Goal: Communication & Community: Participate in discussion

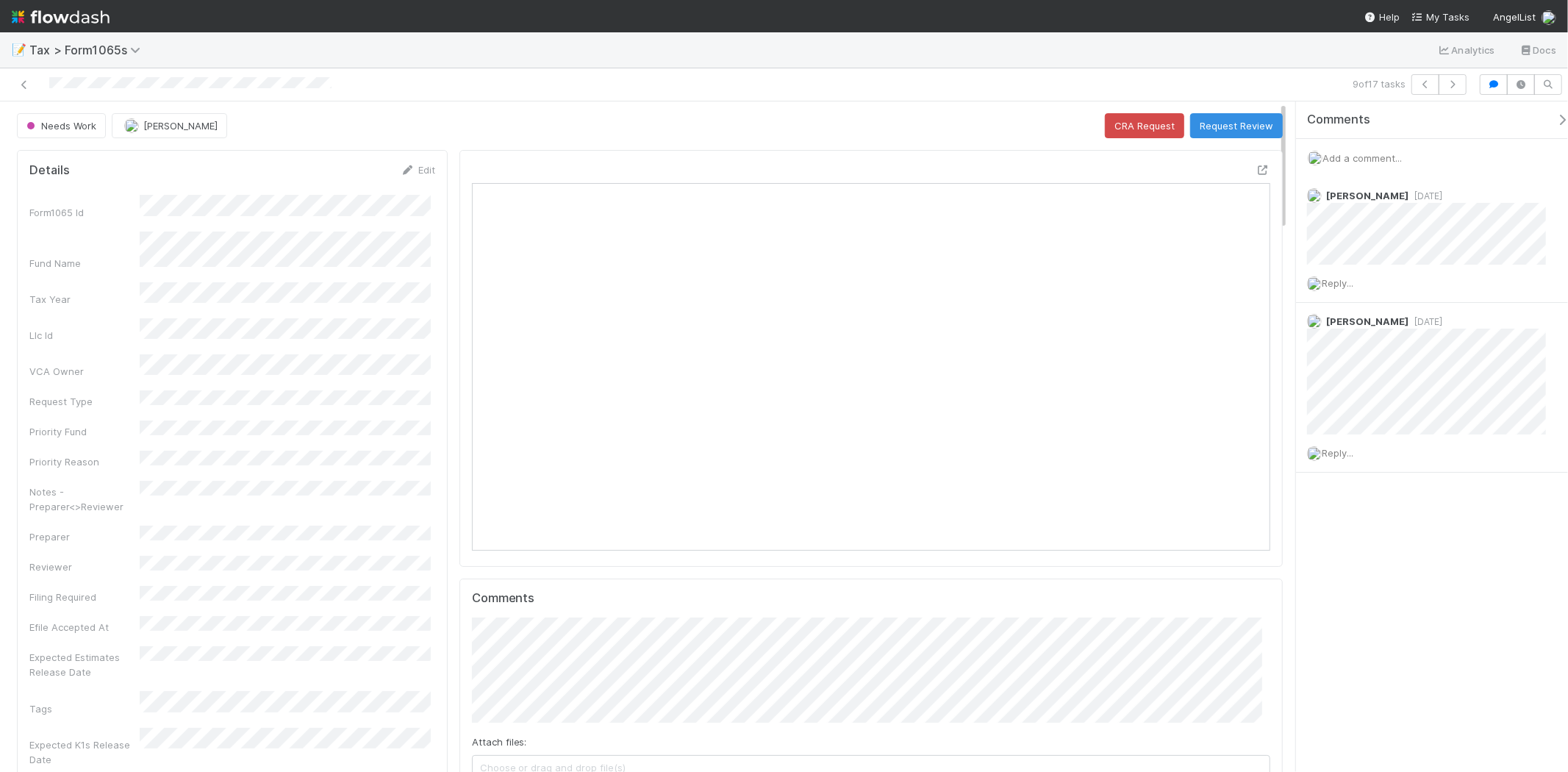
scroll to position [287, 778]
click at [1357, 157] on span "Add a comment..." at bounding box center [1362, 158] width 79 height 11
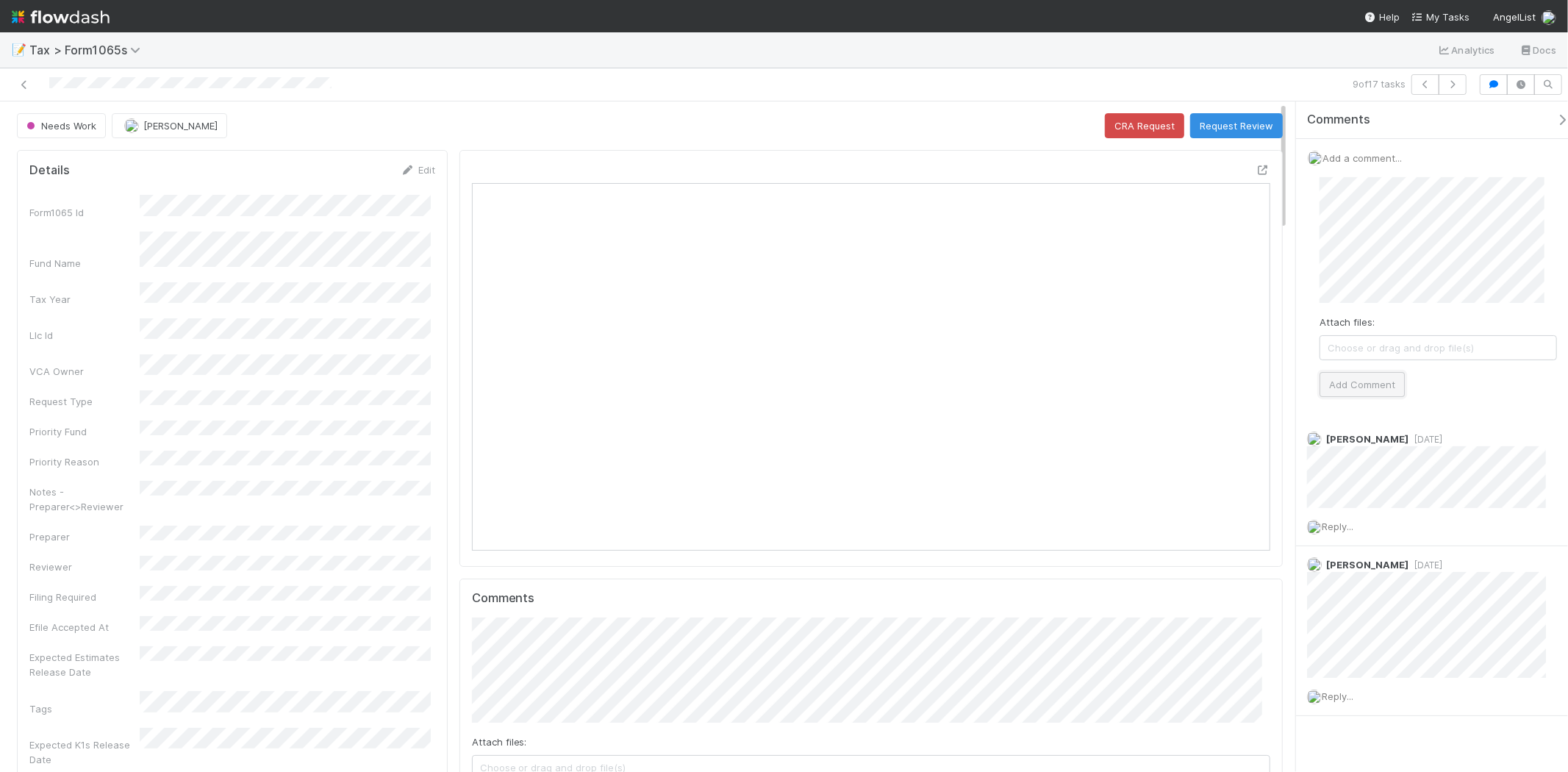
click at [1362, 377] on button "Add Comment" at bounding box center [1362, 384] width 85 height 25
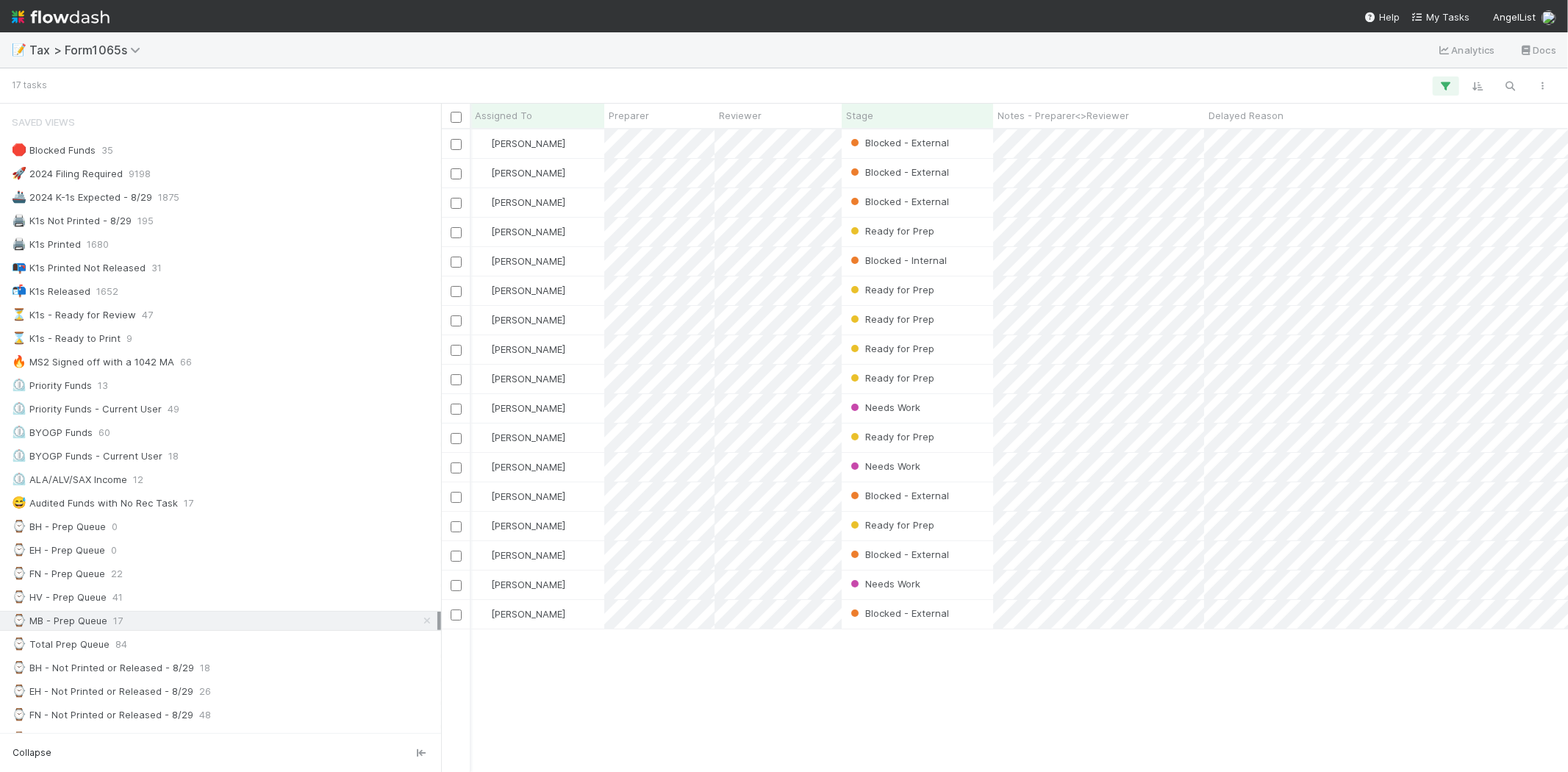
scroll to position [327, 0]
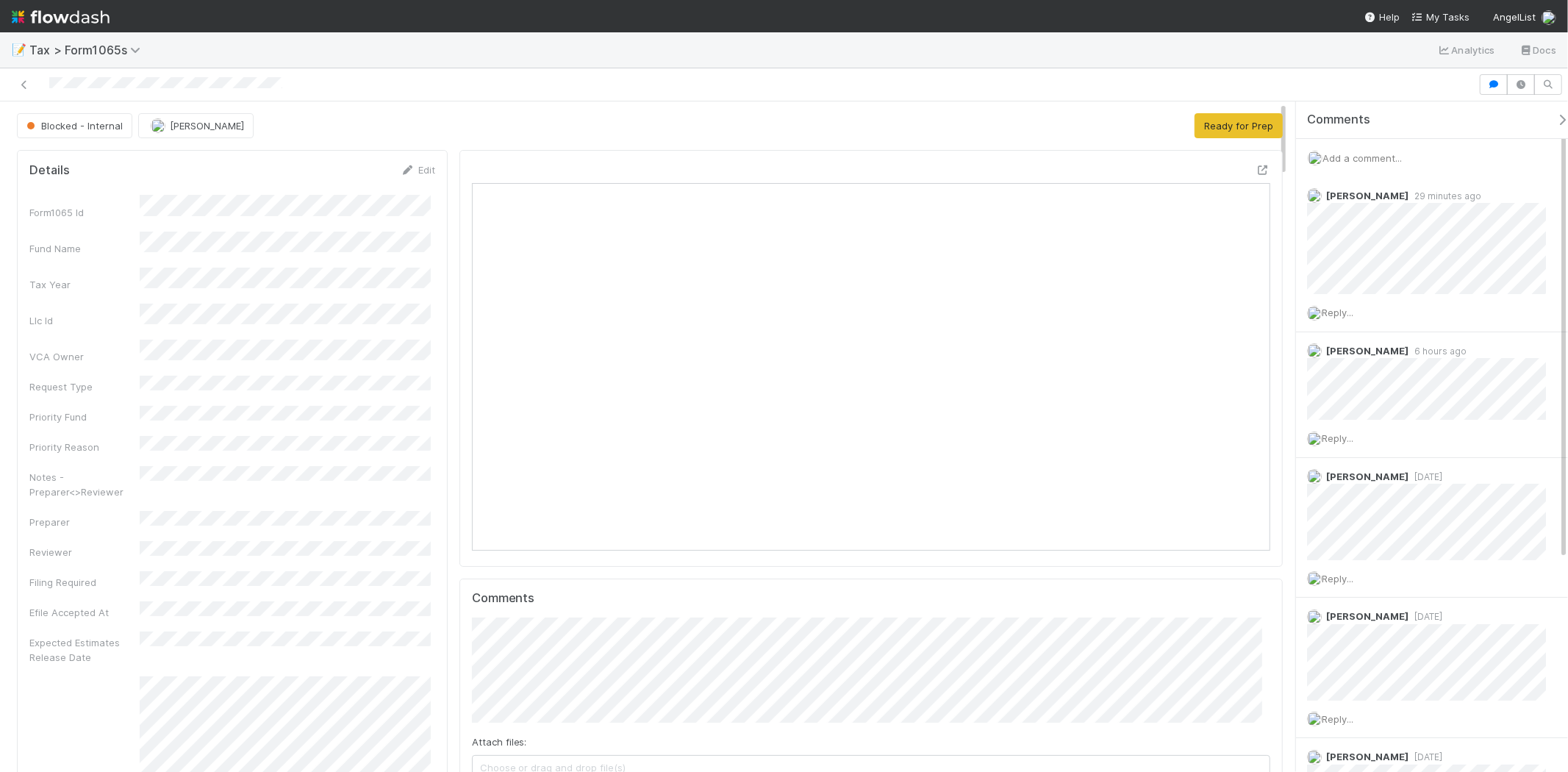
scroll to position [287, 778]
click at [1381, 155] on span "Add a comment..." at bounding box center [1362, 158] width 79 height 11
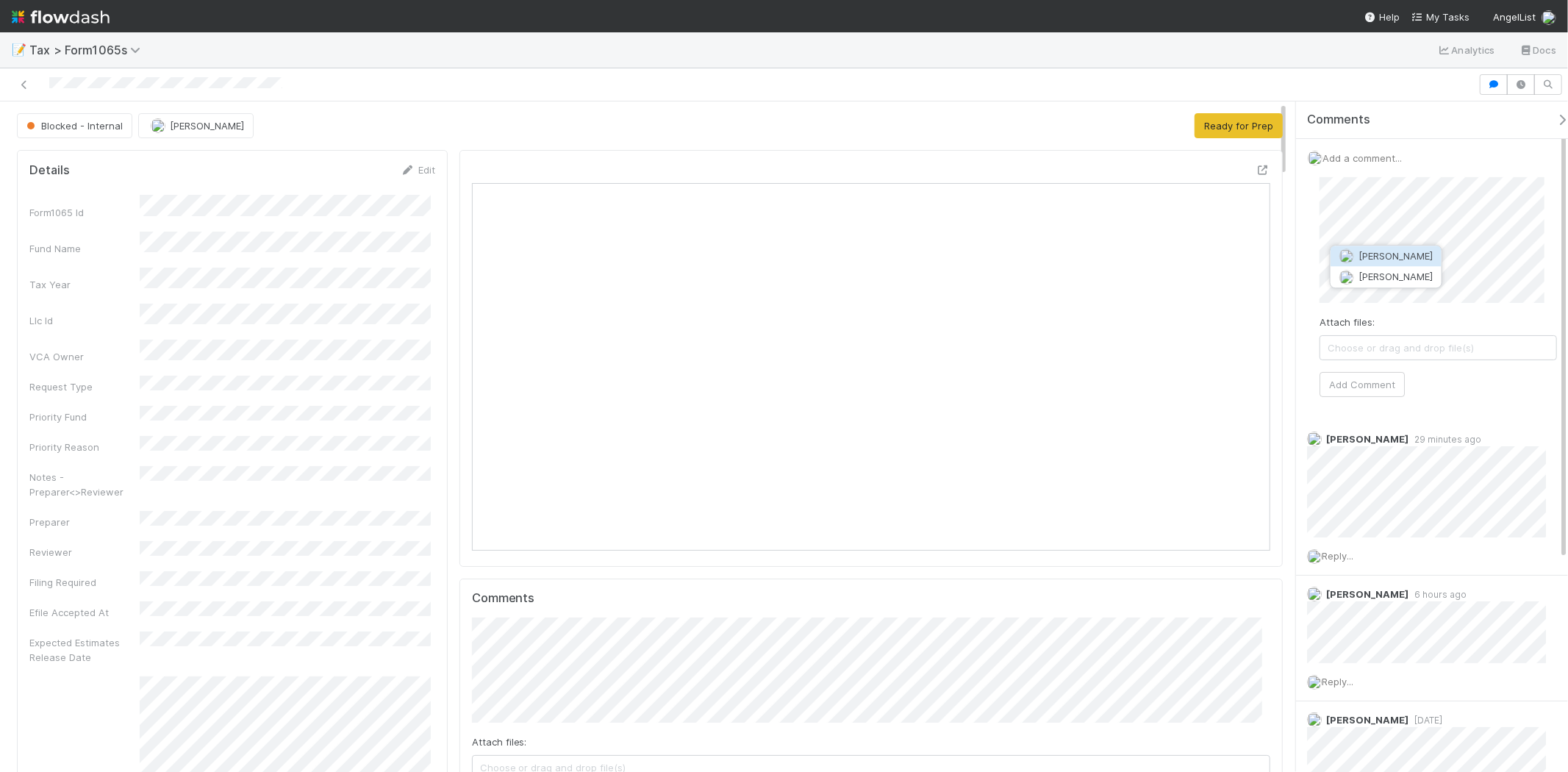
click at [1376, 252] on span "[PERSON_NAME]" at bounding box center [1396, 256] width 75 height 11
click at [1364, 395] on button "Add Comment" at bounding box center [1362, 384] width 85 height 25
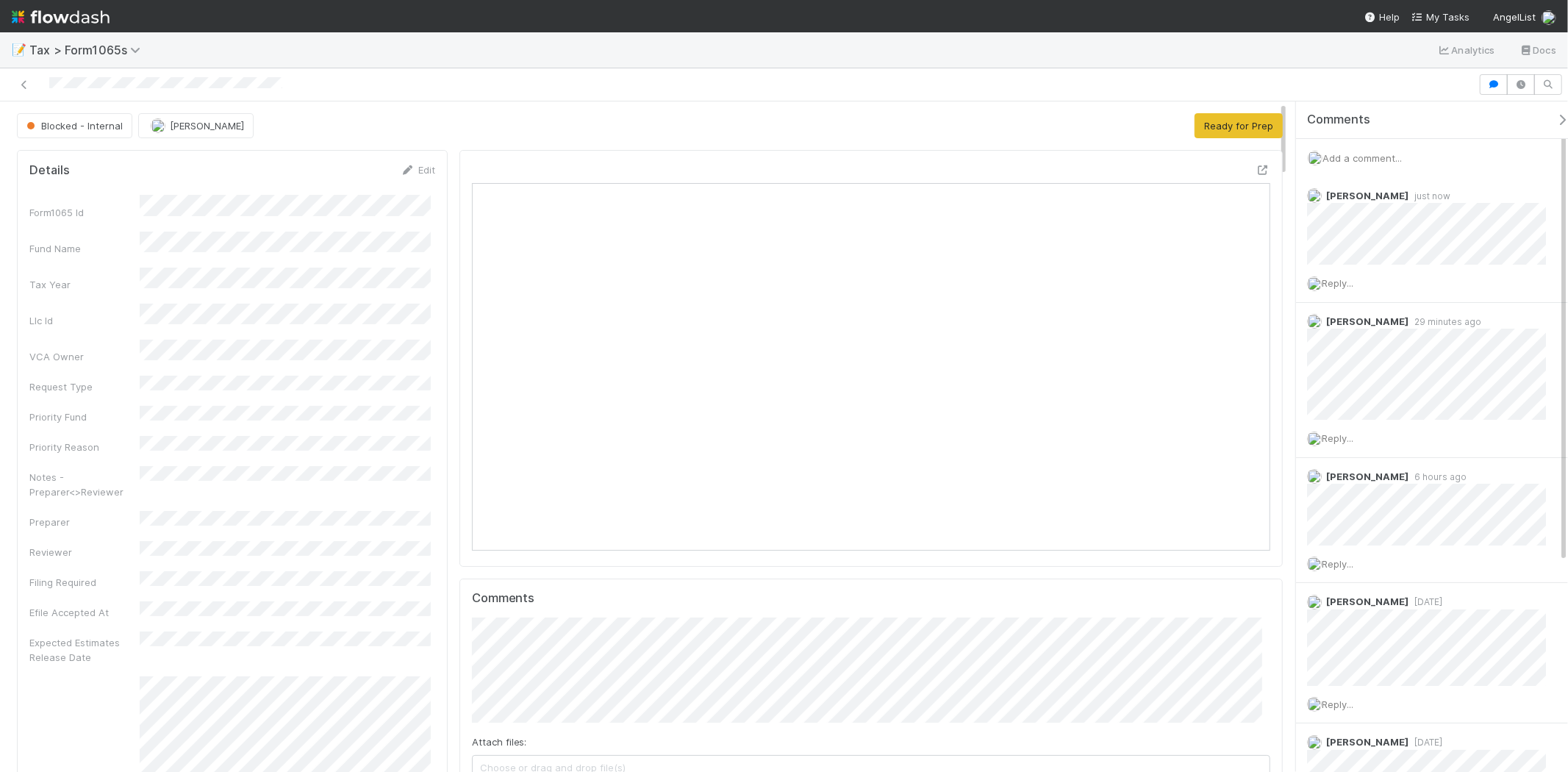
click at [274, 78] on div at bounding box center [739, 85] width 1467 height 21
click at [1238, 130] on button "Ready for Prep" at bounding box center [1238, 125] width 88 height 25
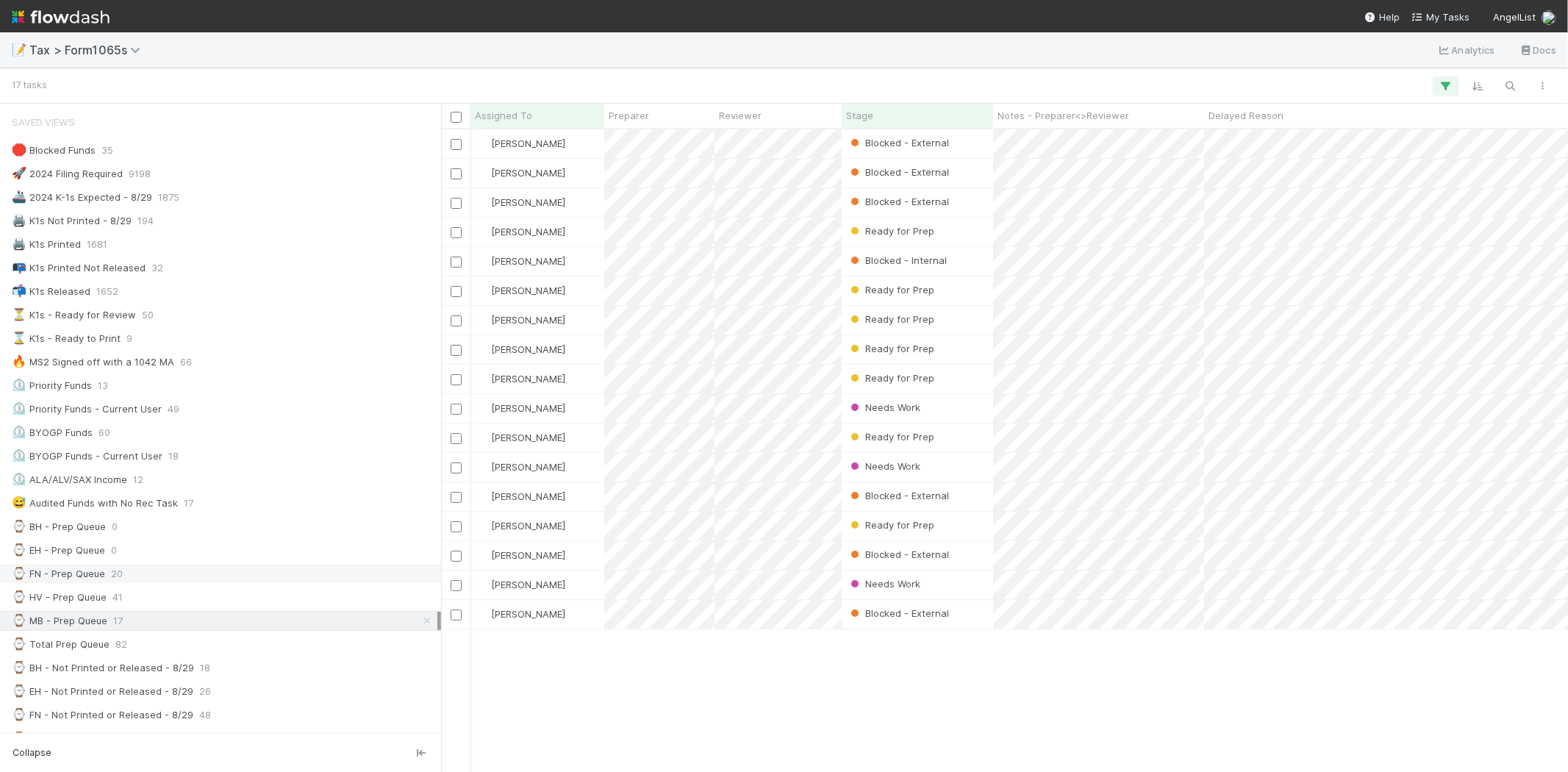
scroll to position [327, 0]
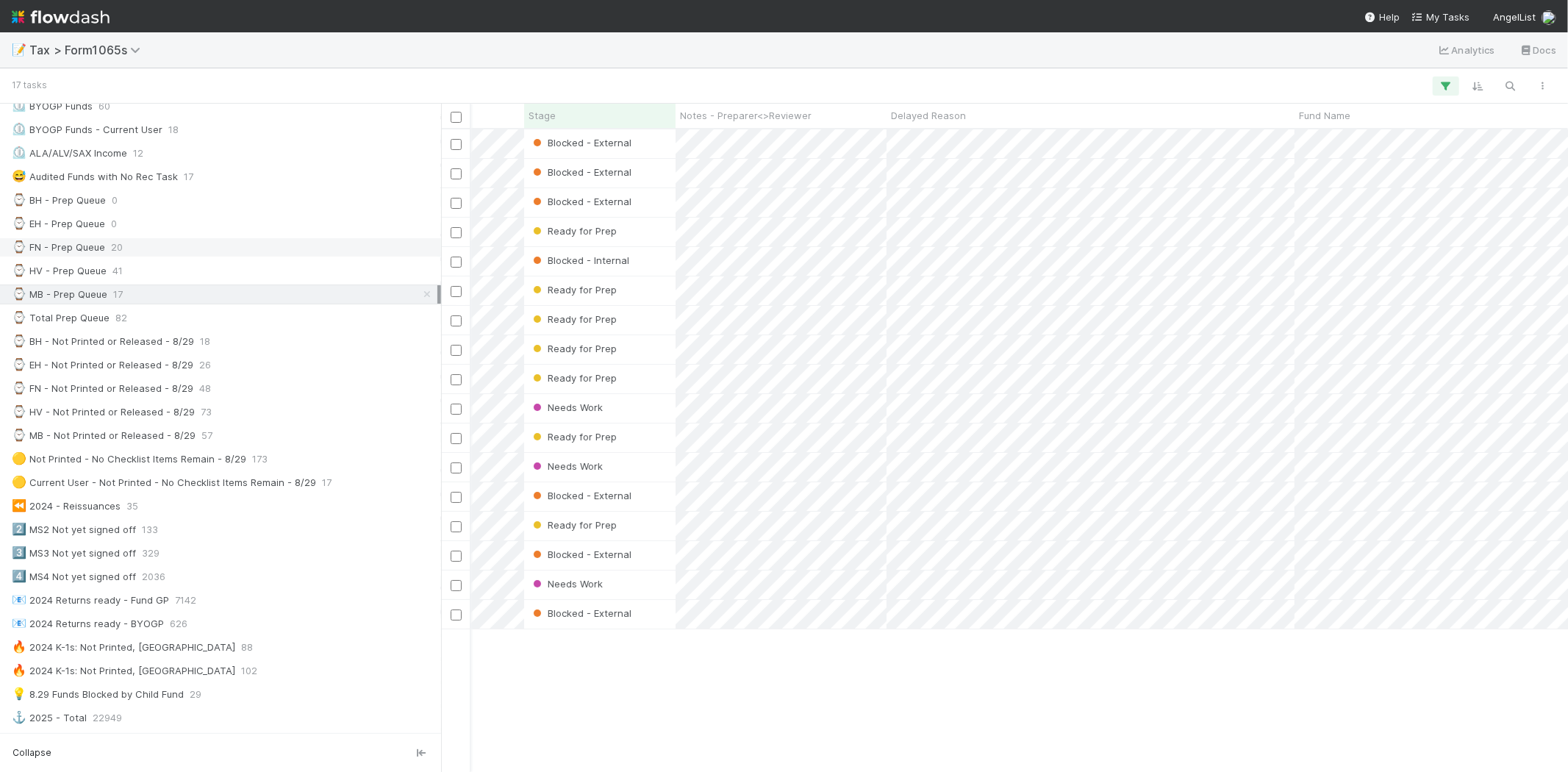
click at [125, 252] on div "⌚ FN - Prep Queue 20" at bounding box center [224, 247] width 425 height 18
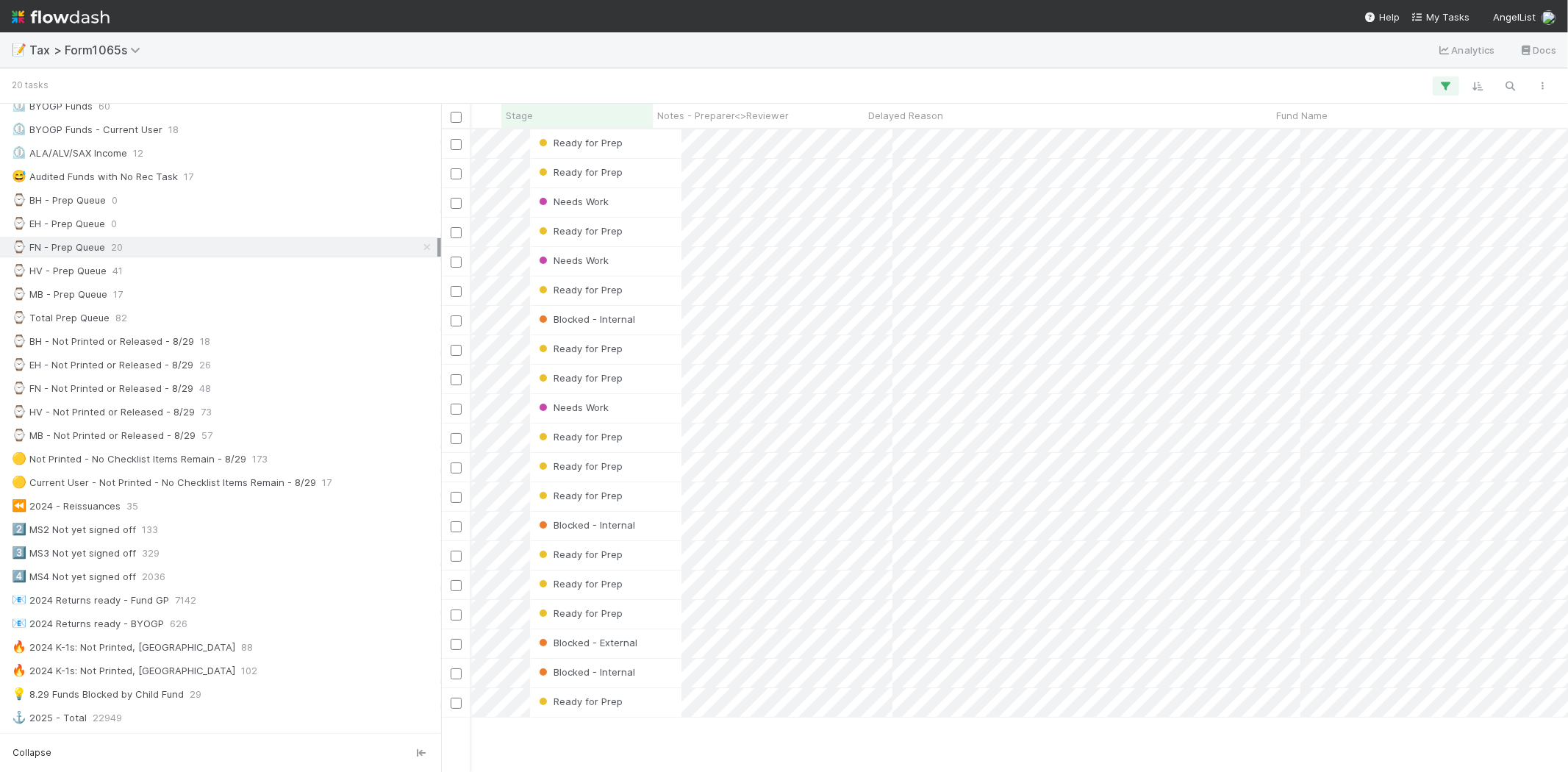
scroll to position [0, 311]
click at [225, 303] on div "⌚ MB - Prep Queue 17" at bounding box center [224, 294] width 425 height 18
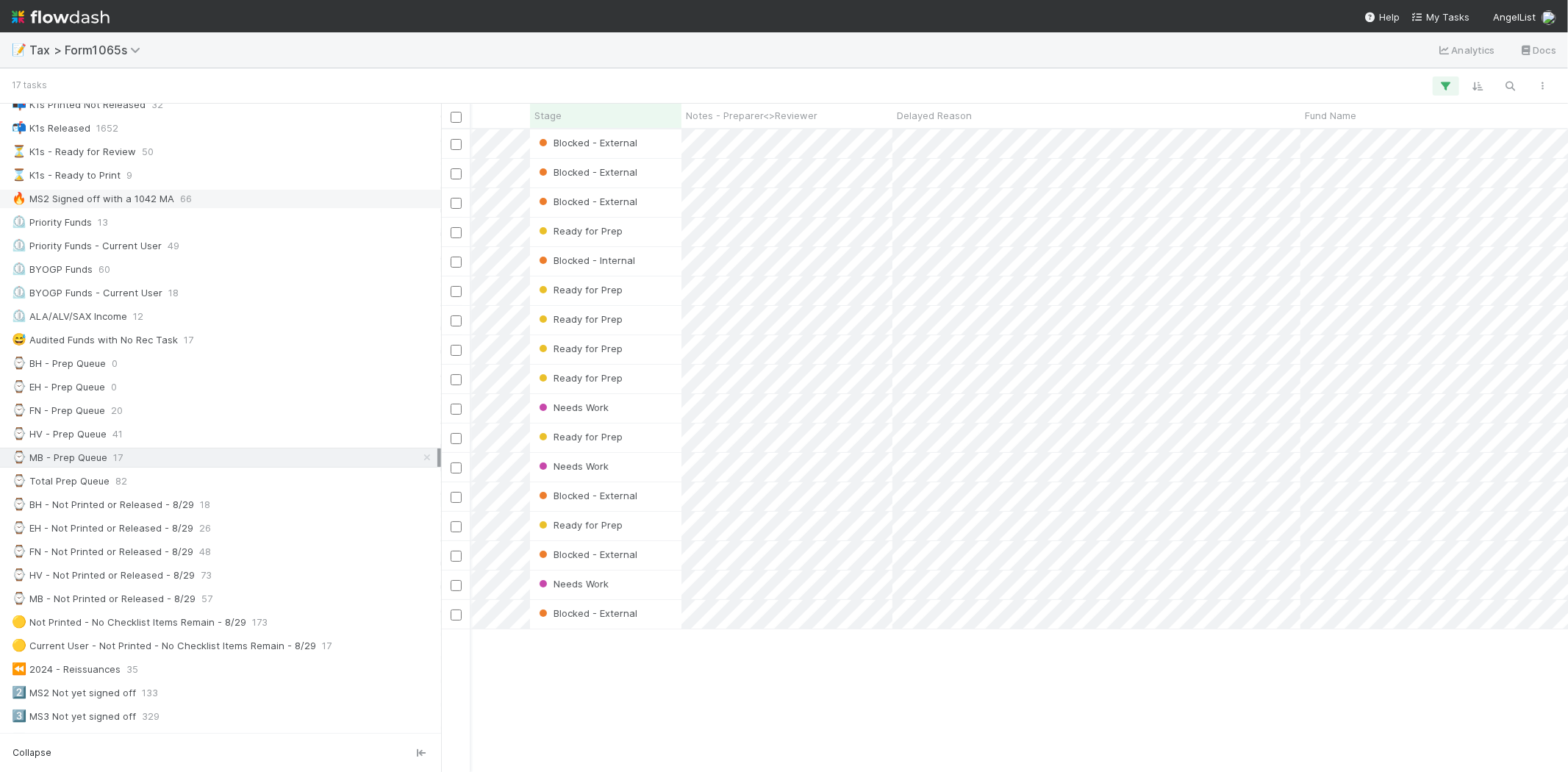
scroll to position [245, 0]
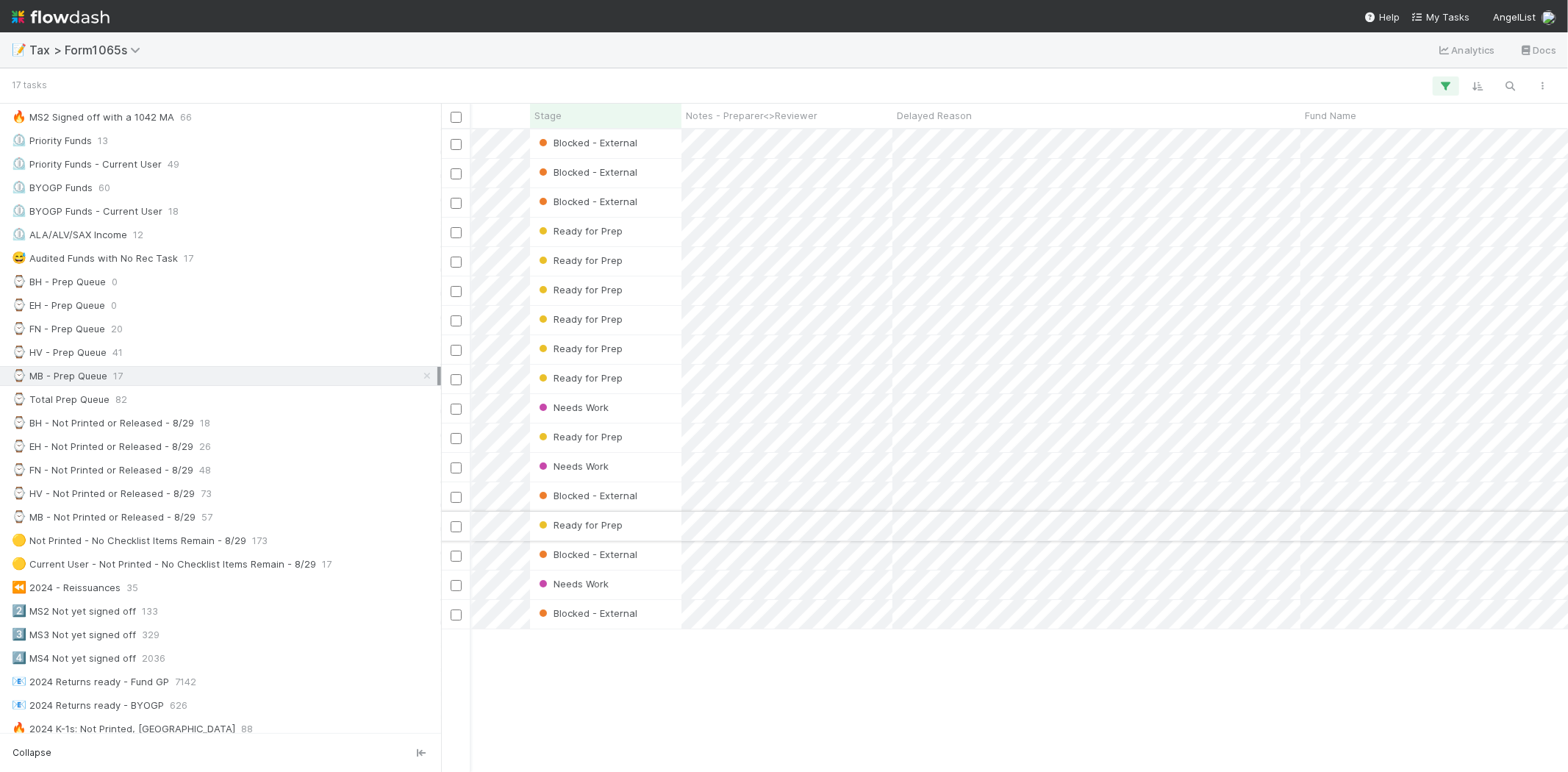
click at [652, 530] on div "Ready for Prep" at bounding box center [606, 526] width 152 height 29
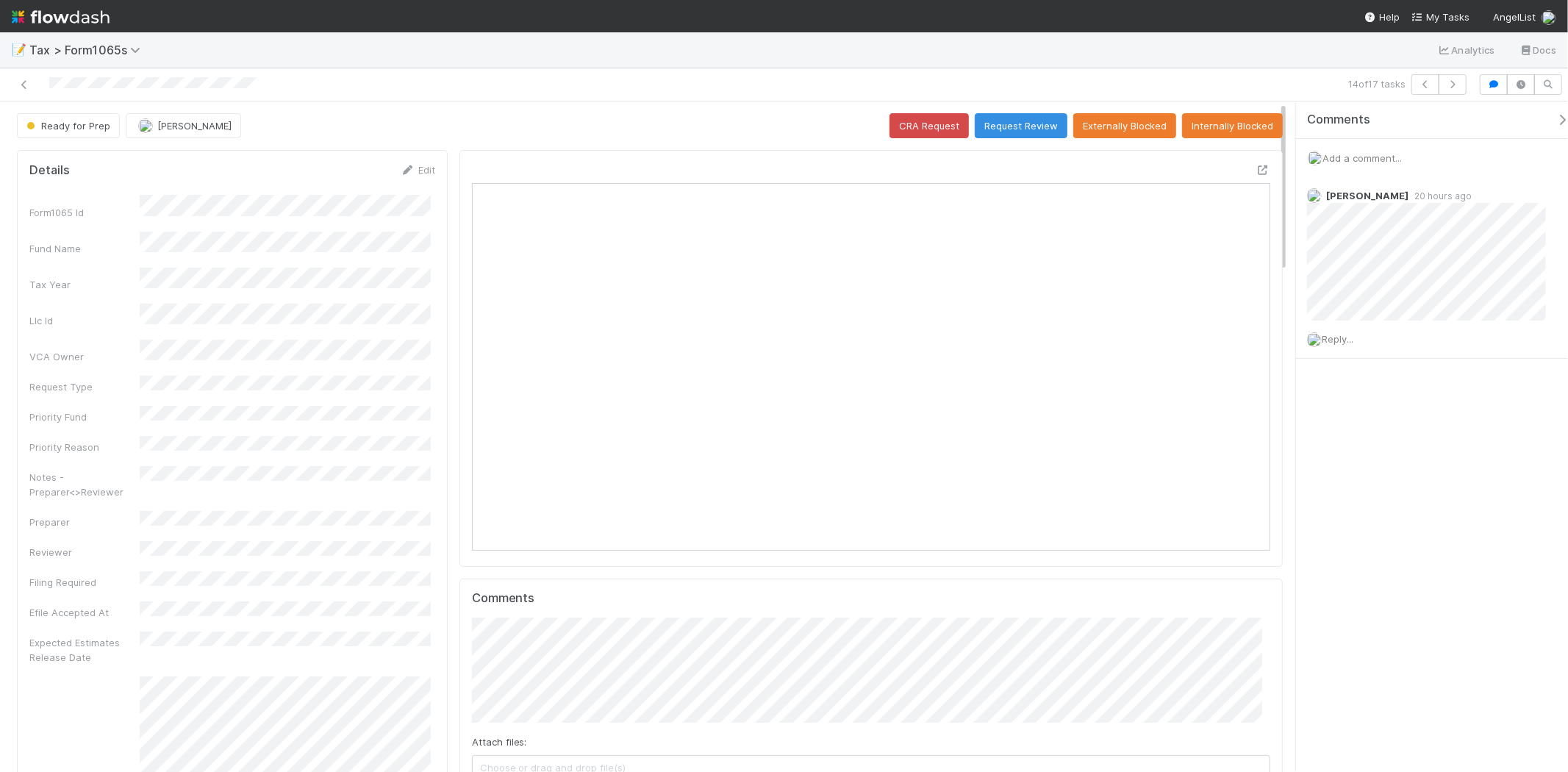
scroll to position [81, 0]
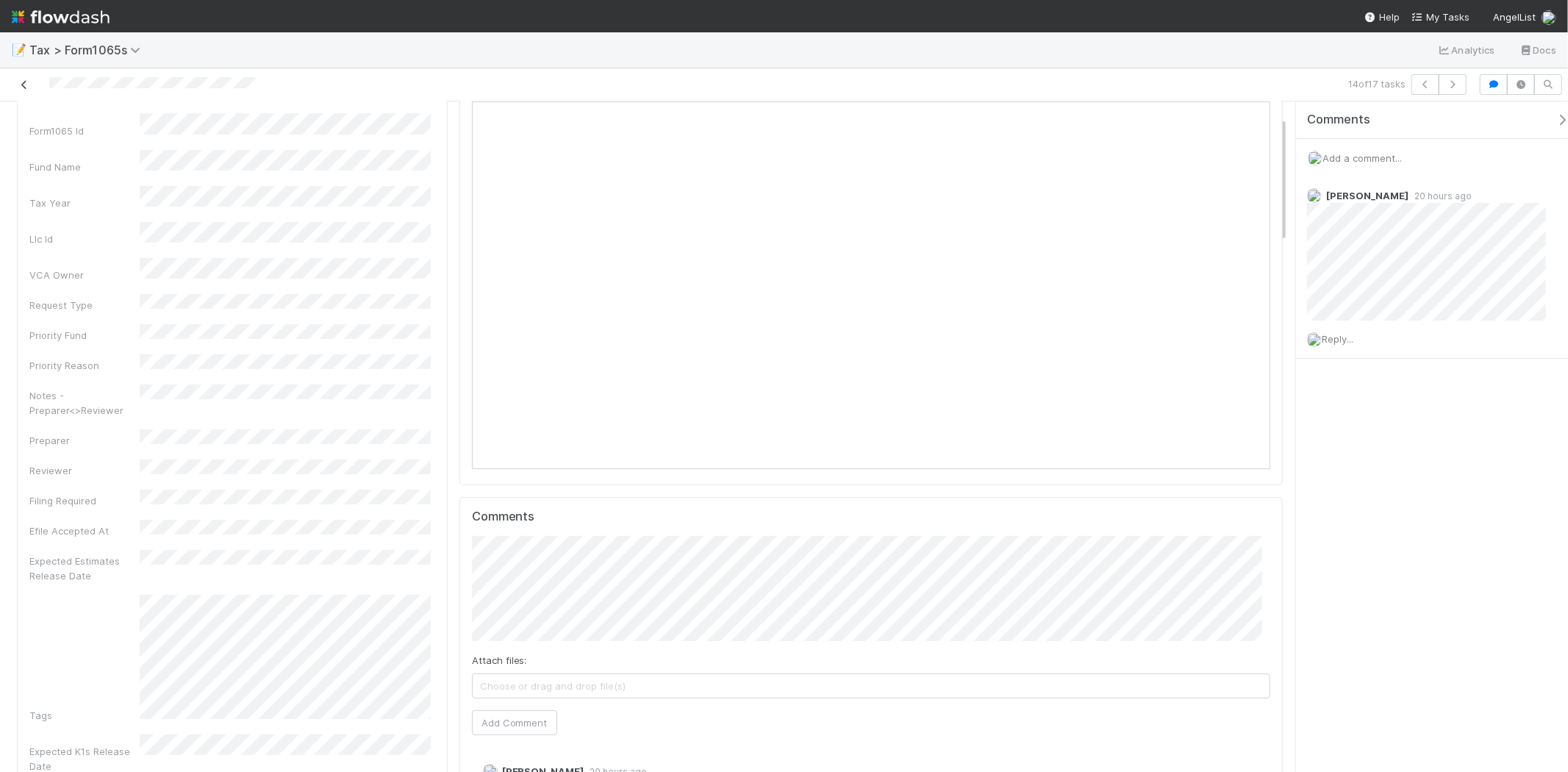
click at [24, 91] on link at bounding box center [24, 84] width 14 height 14
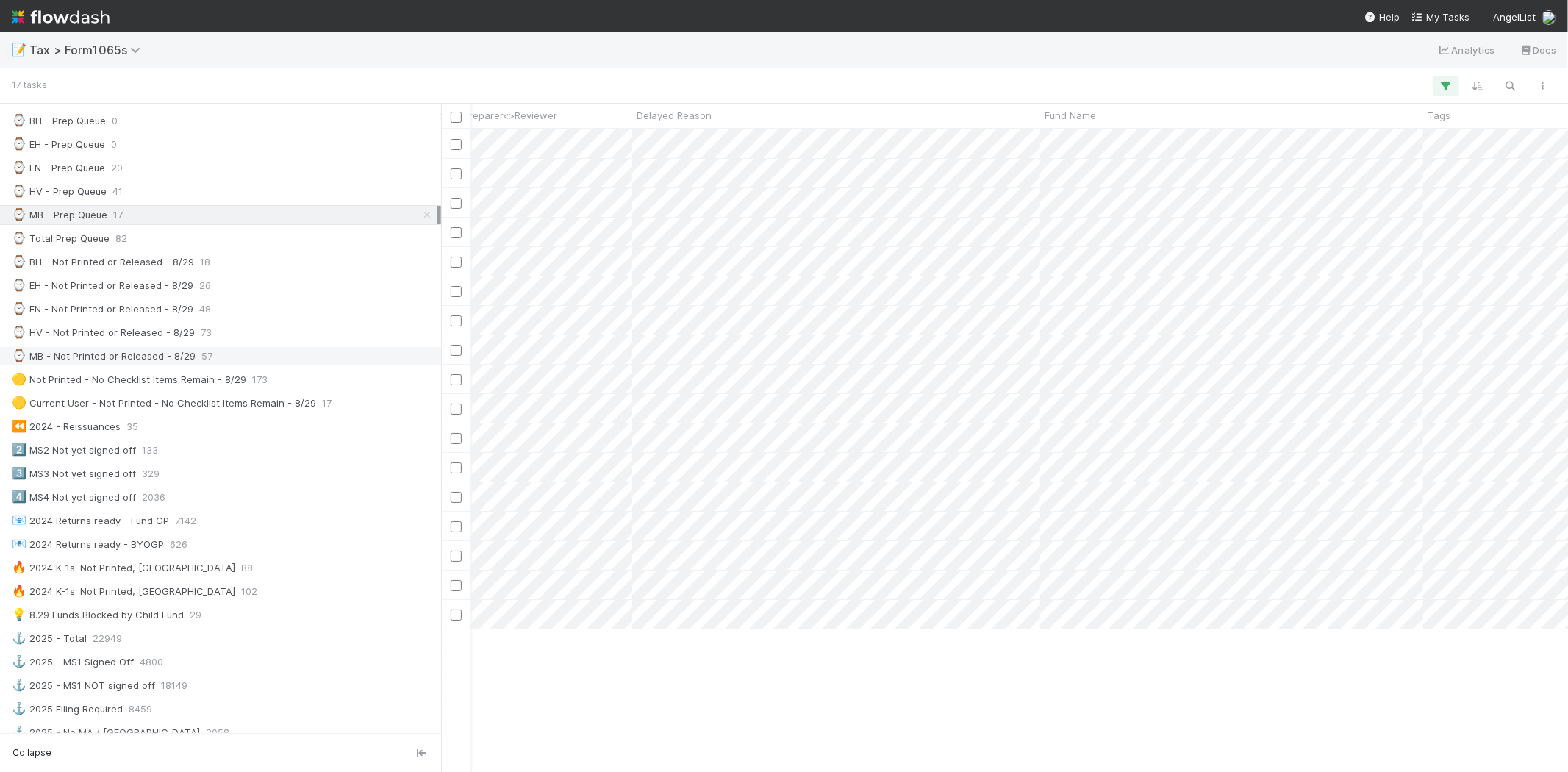
scroll to position [408, 0]
click at [183, 362] on div "⌚ MB - Not Printed or Released - 8/29" at bounding box center [103, 354] width 183 height 18
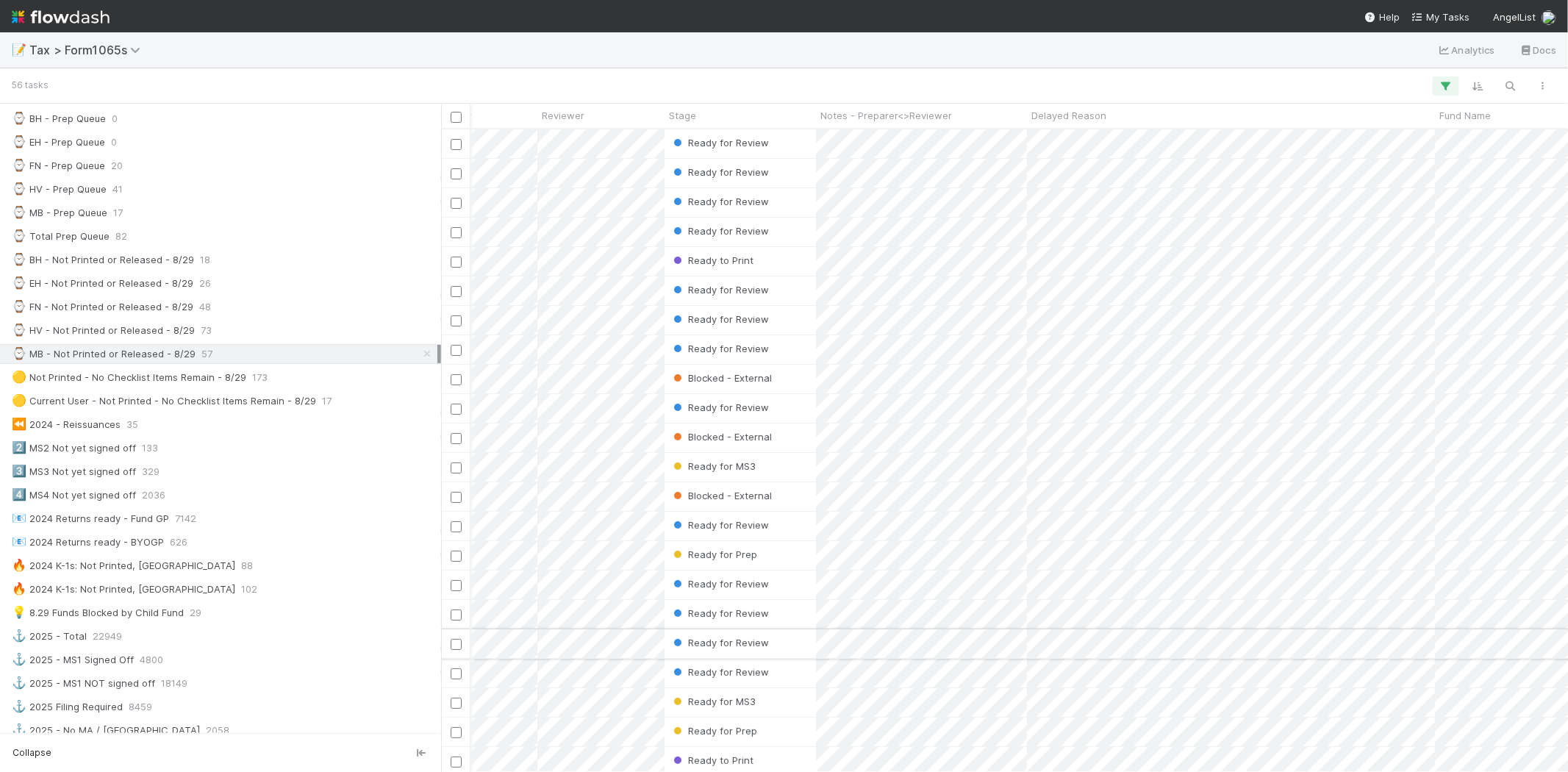
click at [782, 650] on div "Ready for Review" at bounding box center [741, 644] width 152 height 29
click at [783, 681] on div "Ready for Review" at bounding box center [741, 673] width 152 height 29
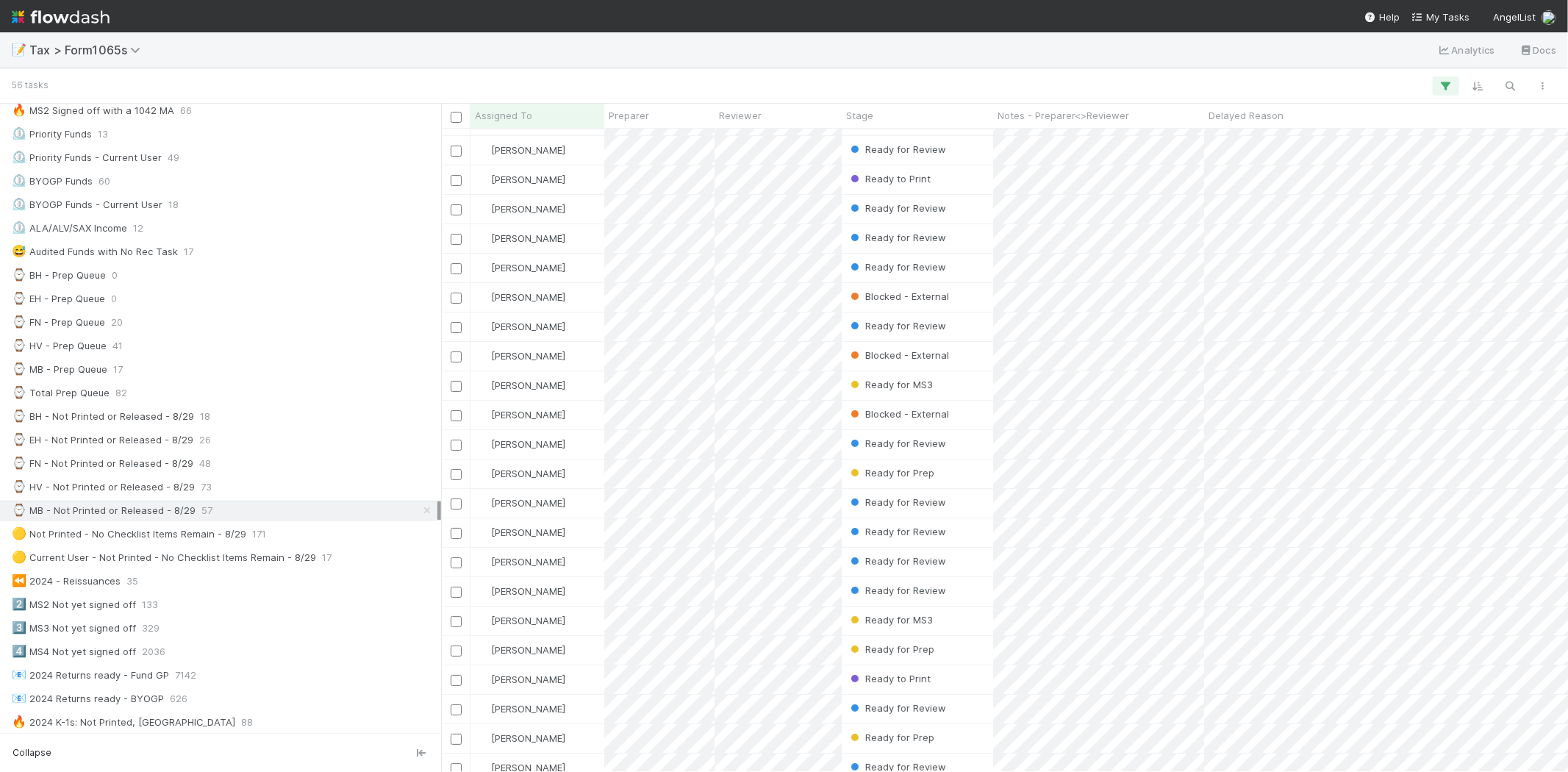
scroll to position [163, 0]
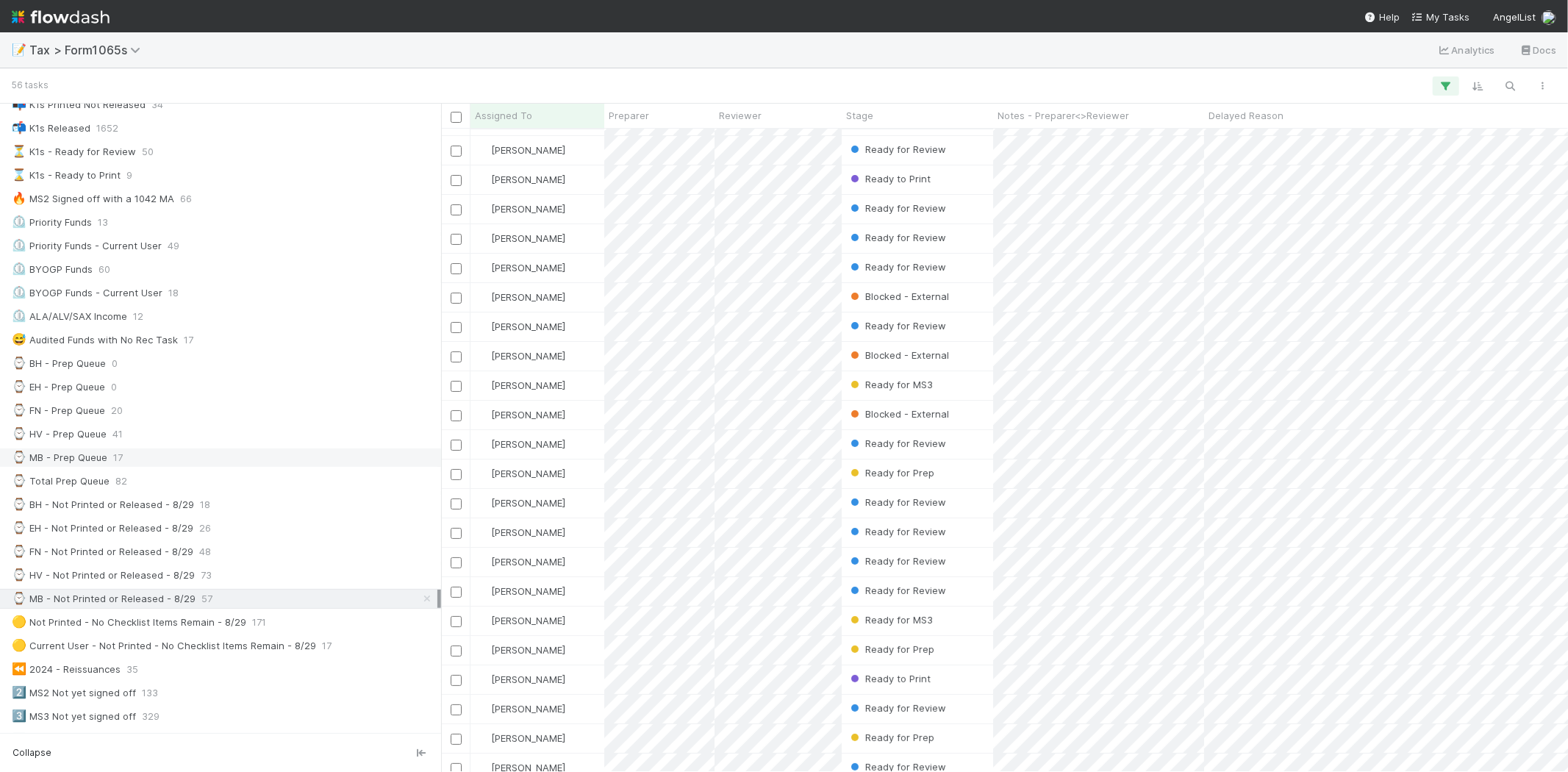
click at [216, 456] on div "⌚ MB - Prep Queue 17" at bounding box center [224, 457] width 425 height 18
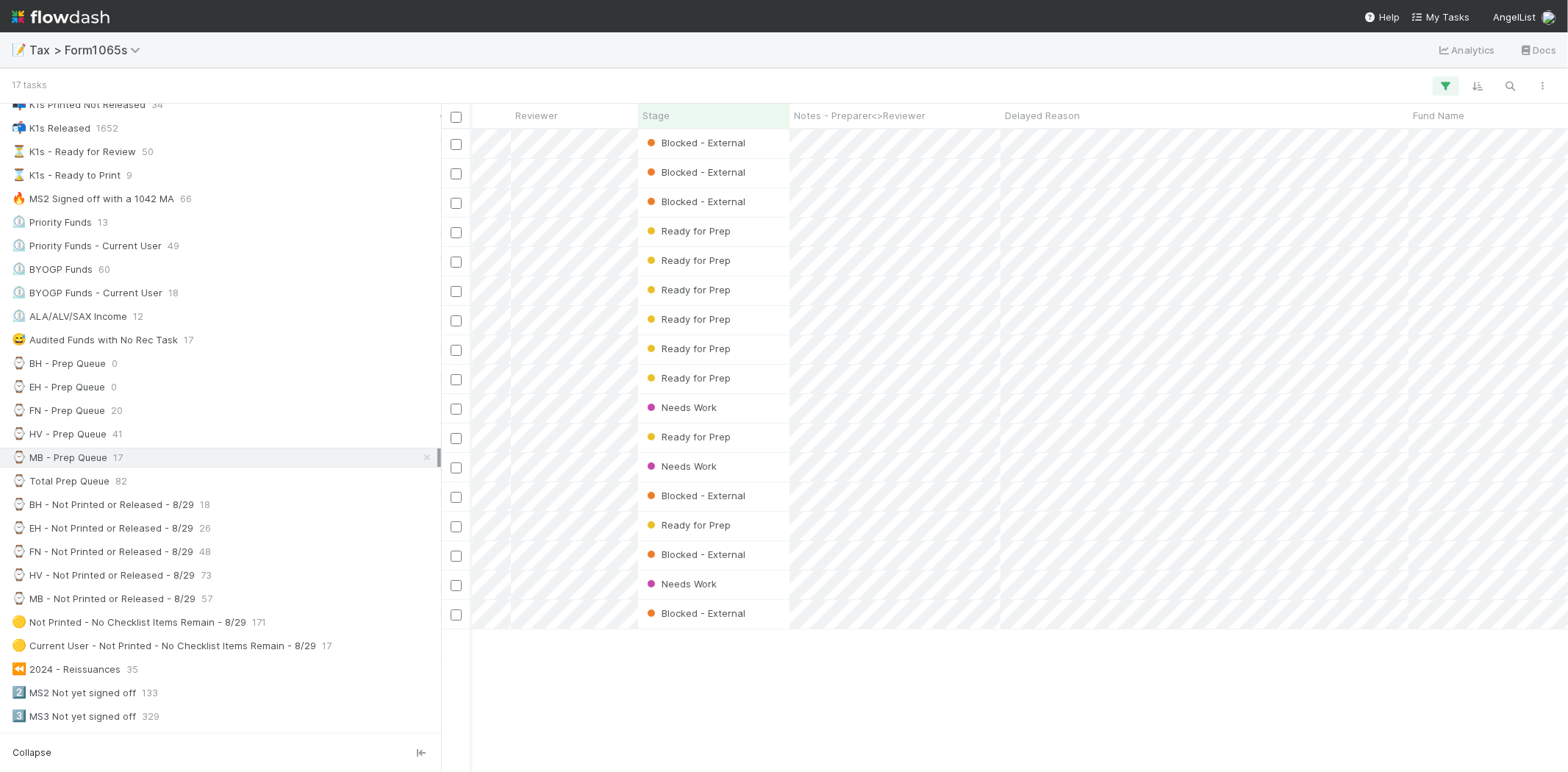
scroll to position [0, 199]
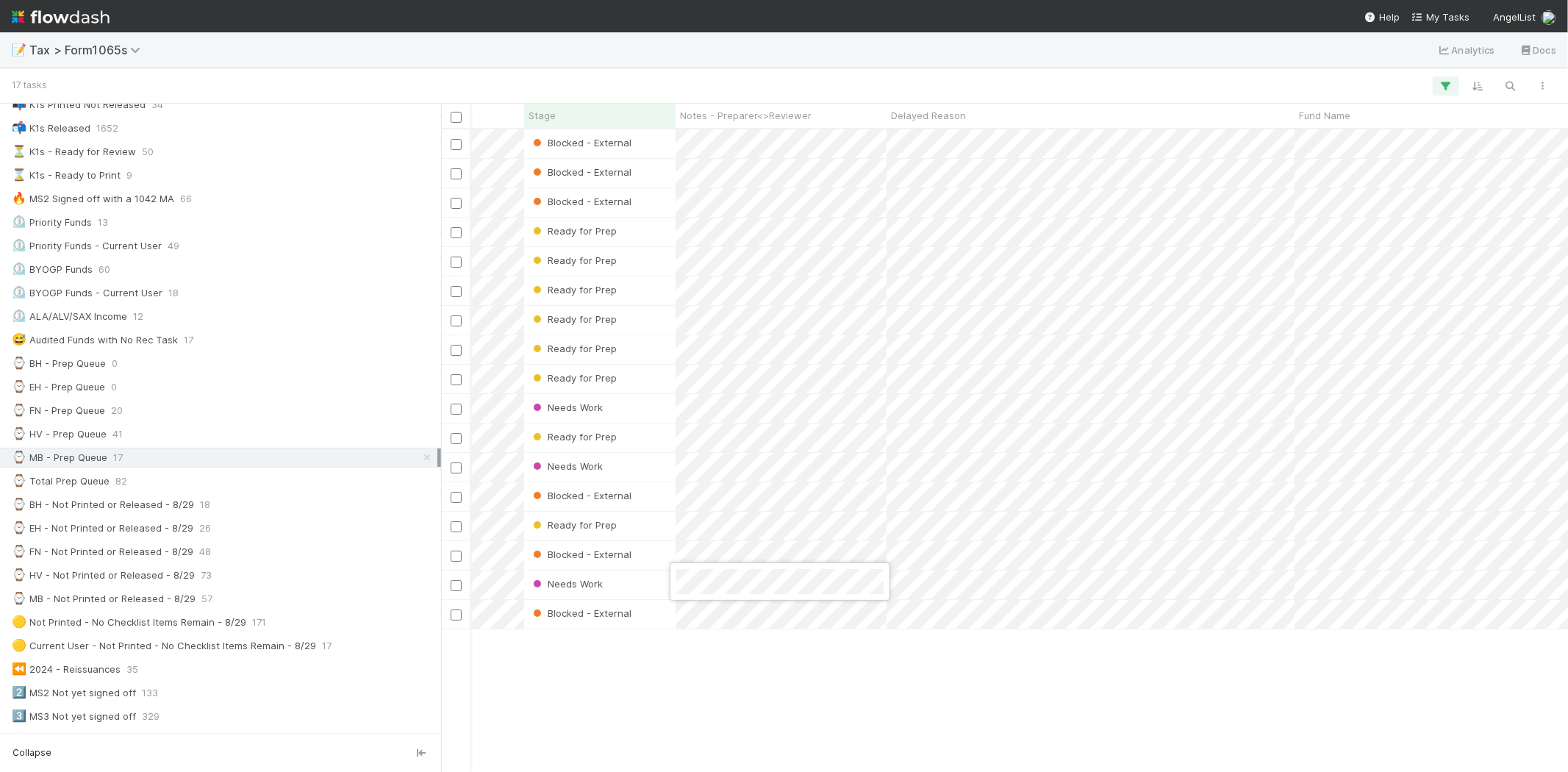
click at [677, 694] on div at bounding box center [784, 386] width 1568 height 772
click at [648, 268] on div "Ready for Prep" at bounding box center [600, 262] width 152 height 29
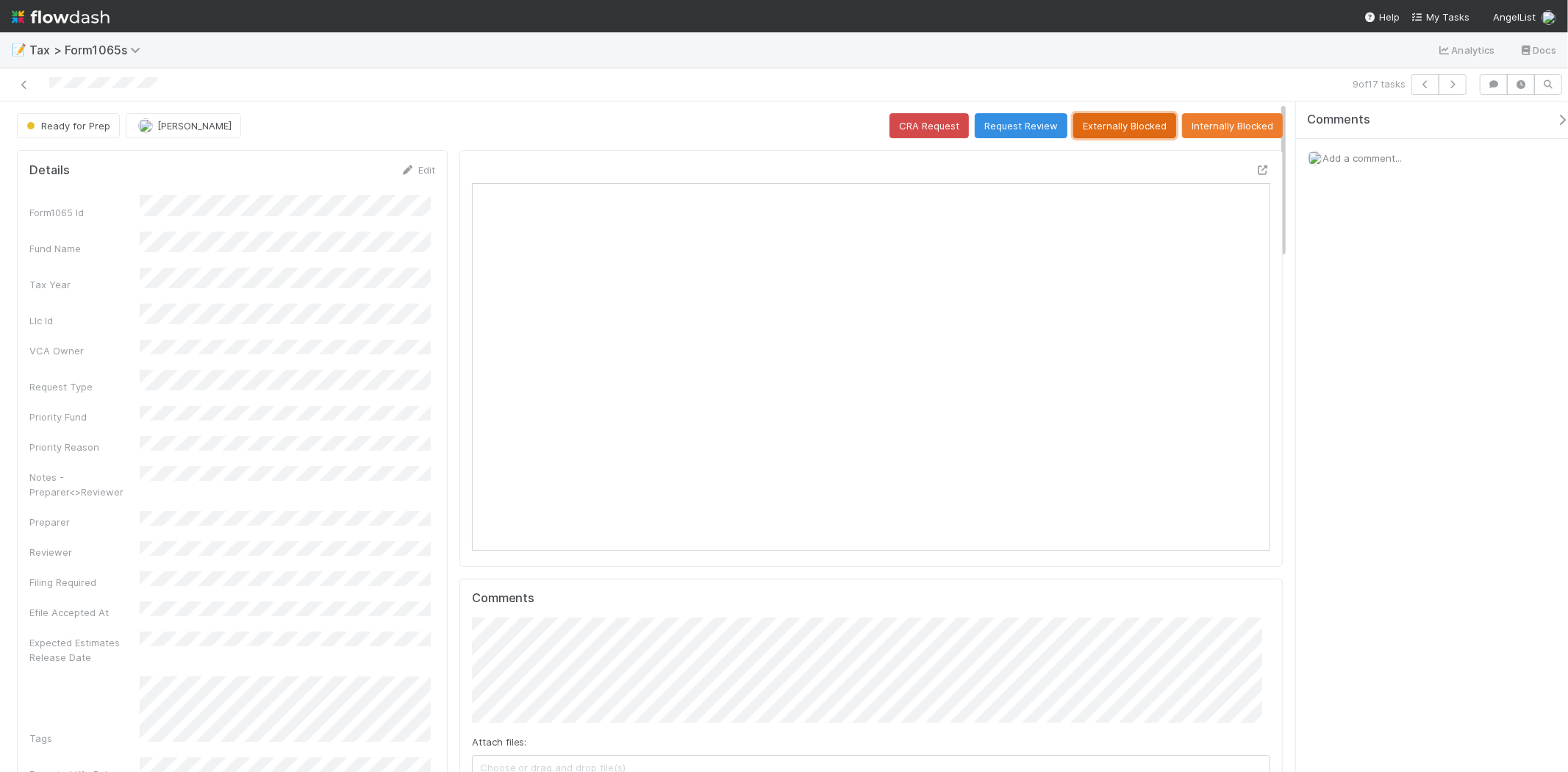
click at [1138, 130] on button "Externally Blocked" at bounding box center [1125, 125] width 103 height 25
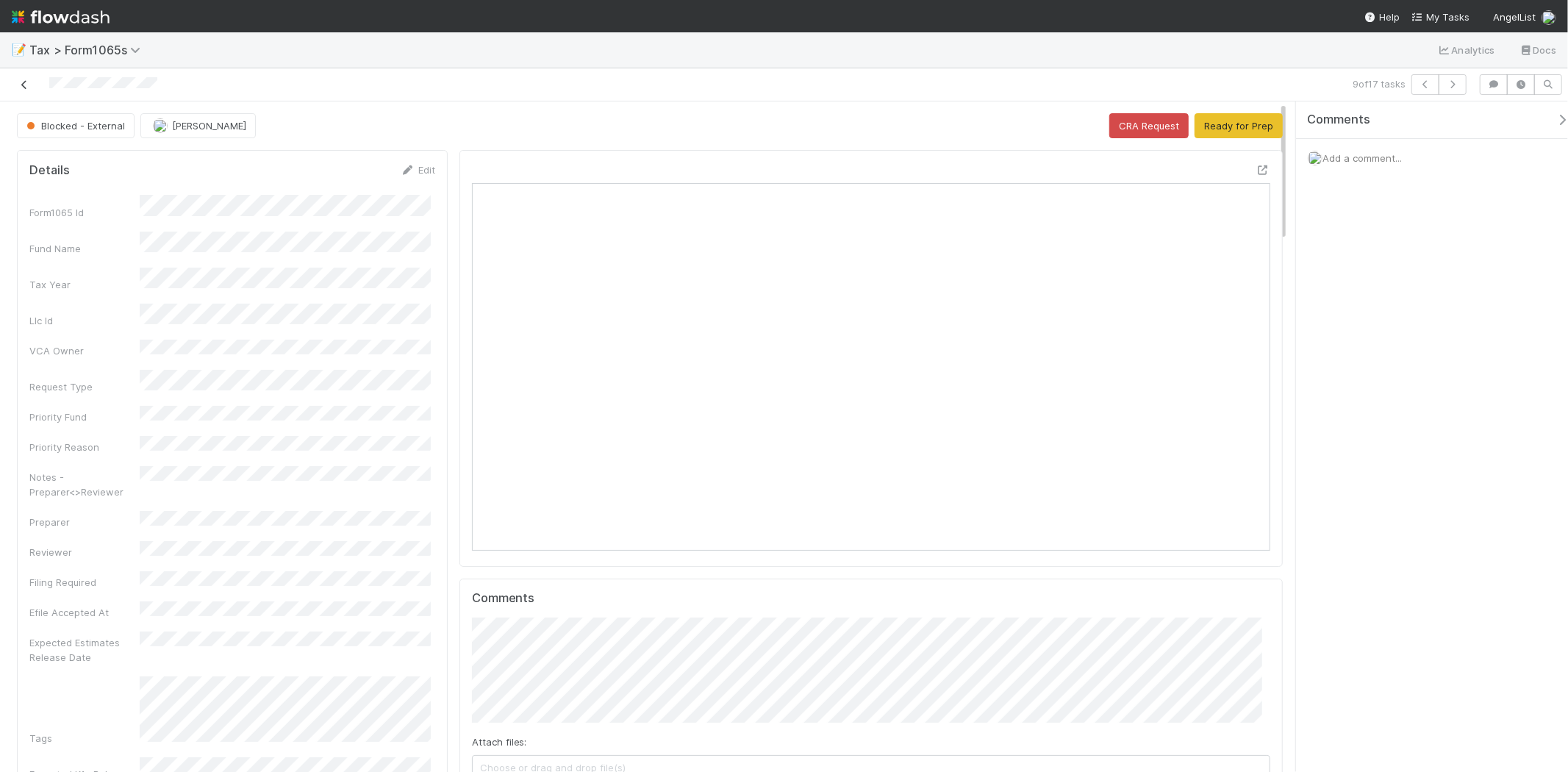
click at [20, 85] on icon at bounding box center [24, 85] width 14 height 10
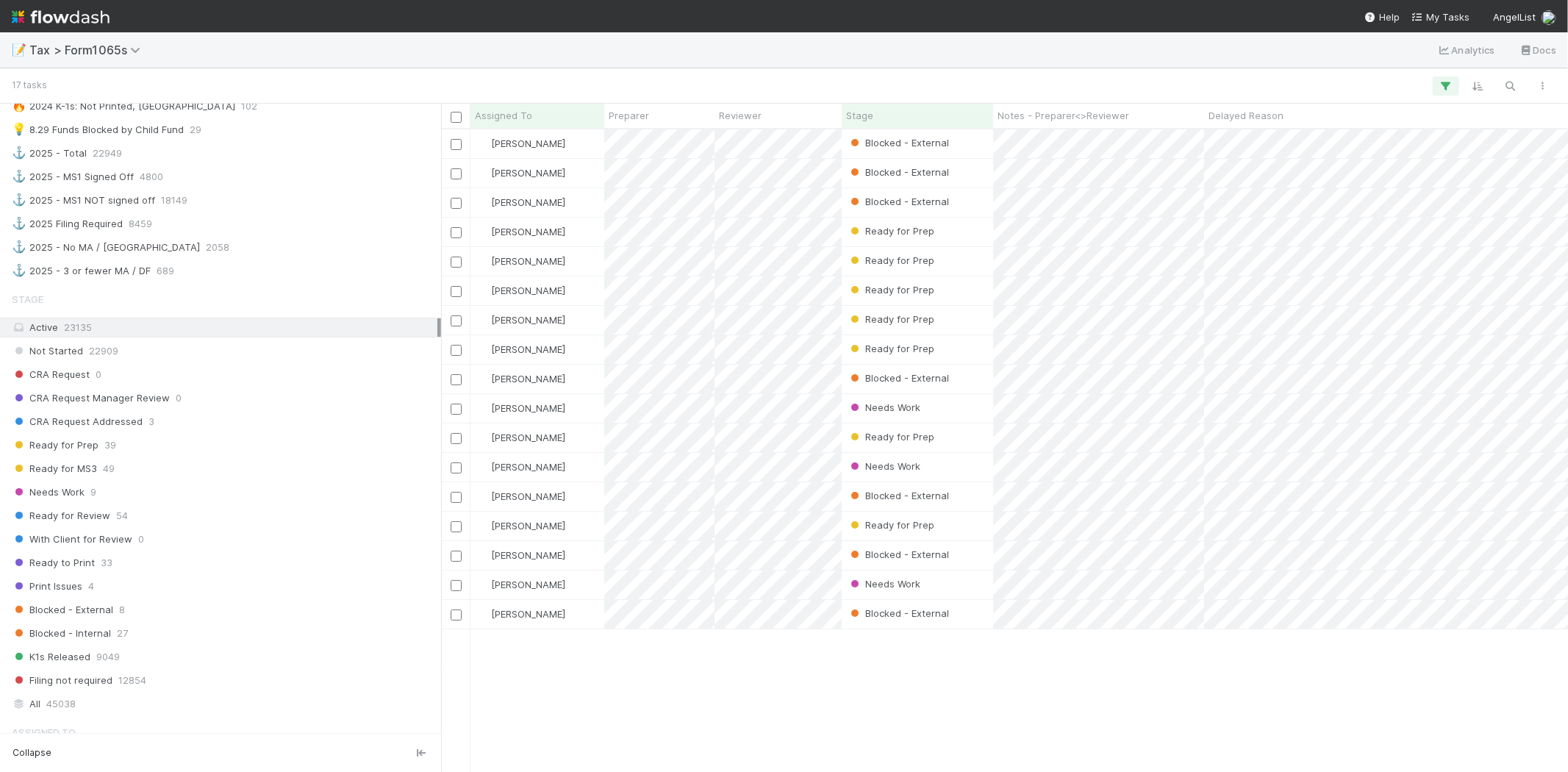
scroll to position [898, 0]
click at [150, 608] on div "Blocked - External 8" at bounding box center [224, 602] width 425 height 18
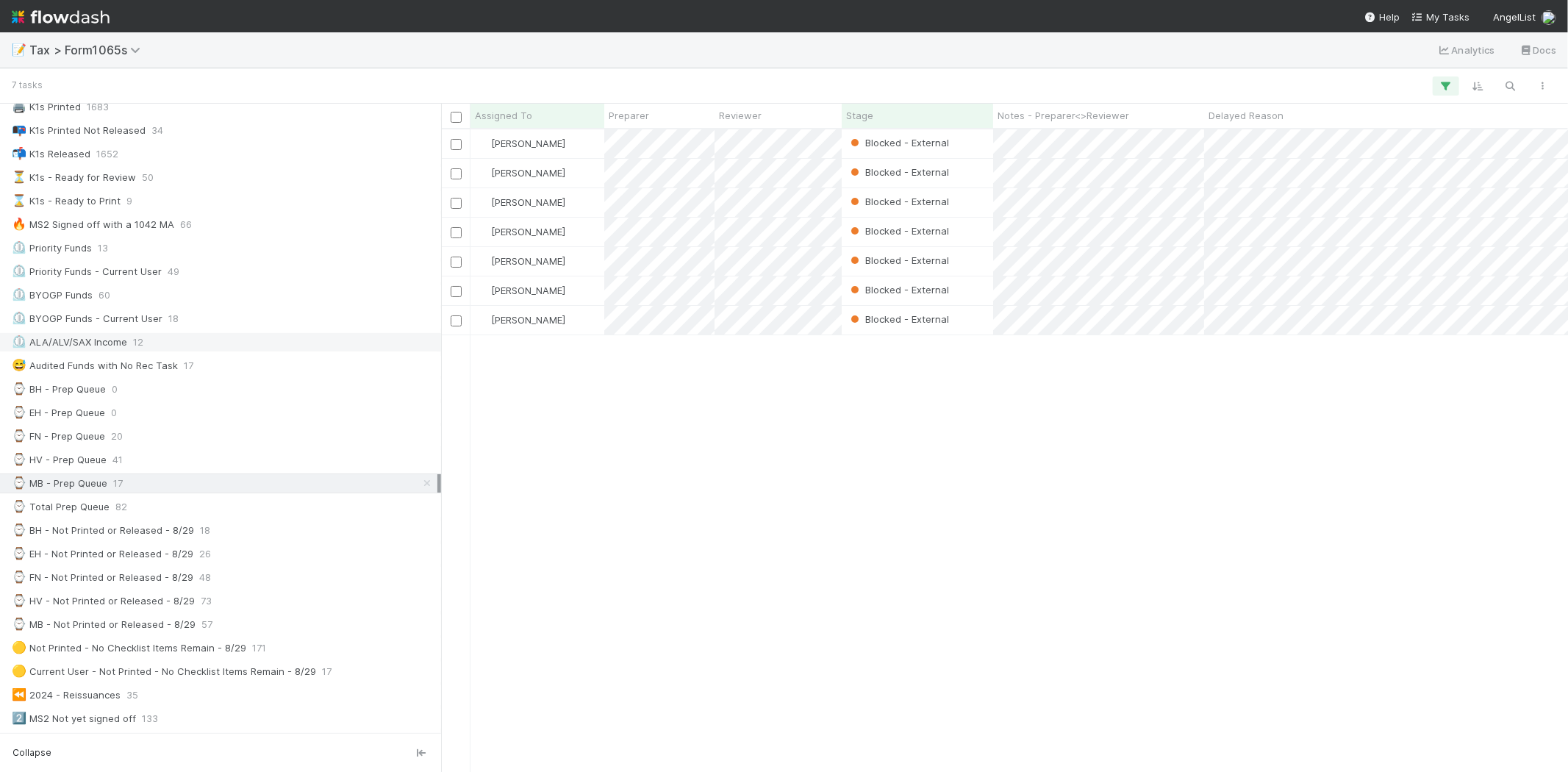
scroll to position [163, 0]
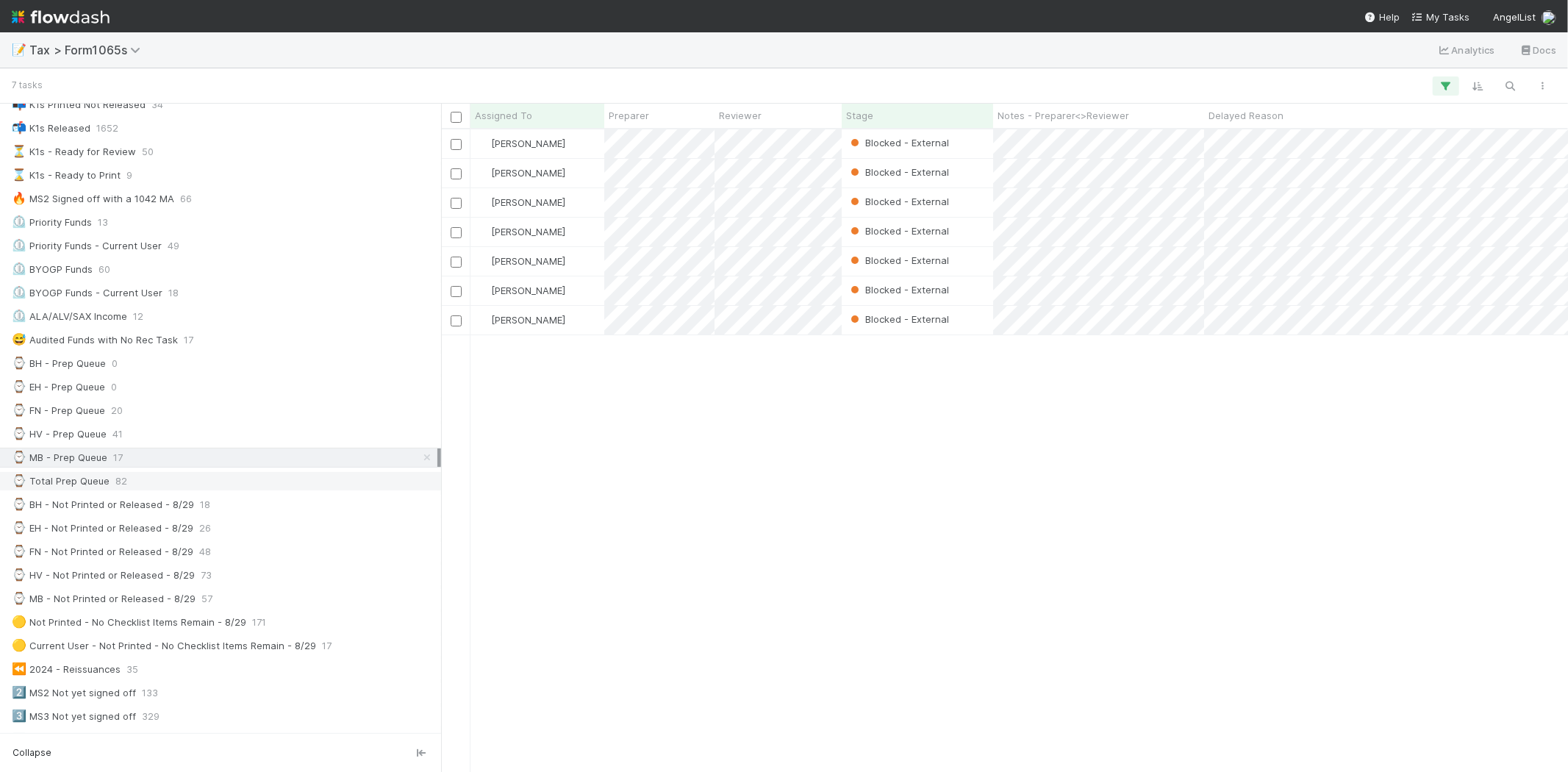
click at [196, 477] on div "⌚ Total Prep Queue 82" at bounding box center [224, 481] width 425 height 18
click at [273, 505] on div "⌚ BH - Not Printed or Released - 8/29 18" at bounding box center [224, 504] width 425 height 18
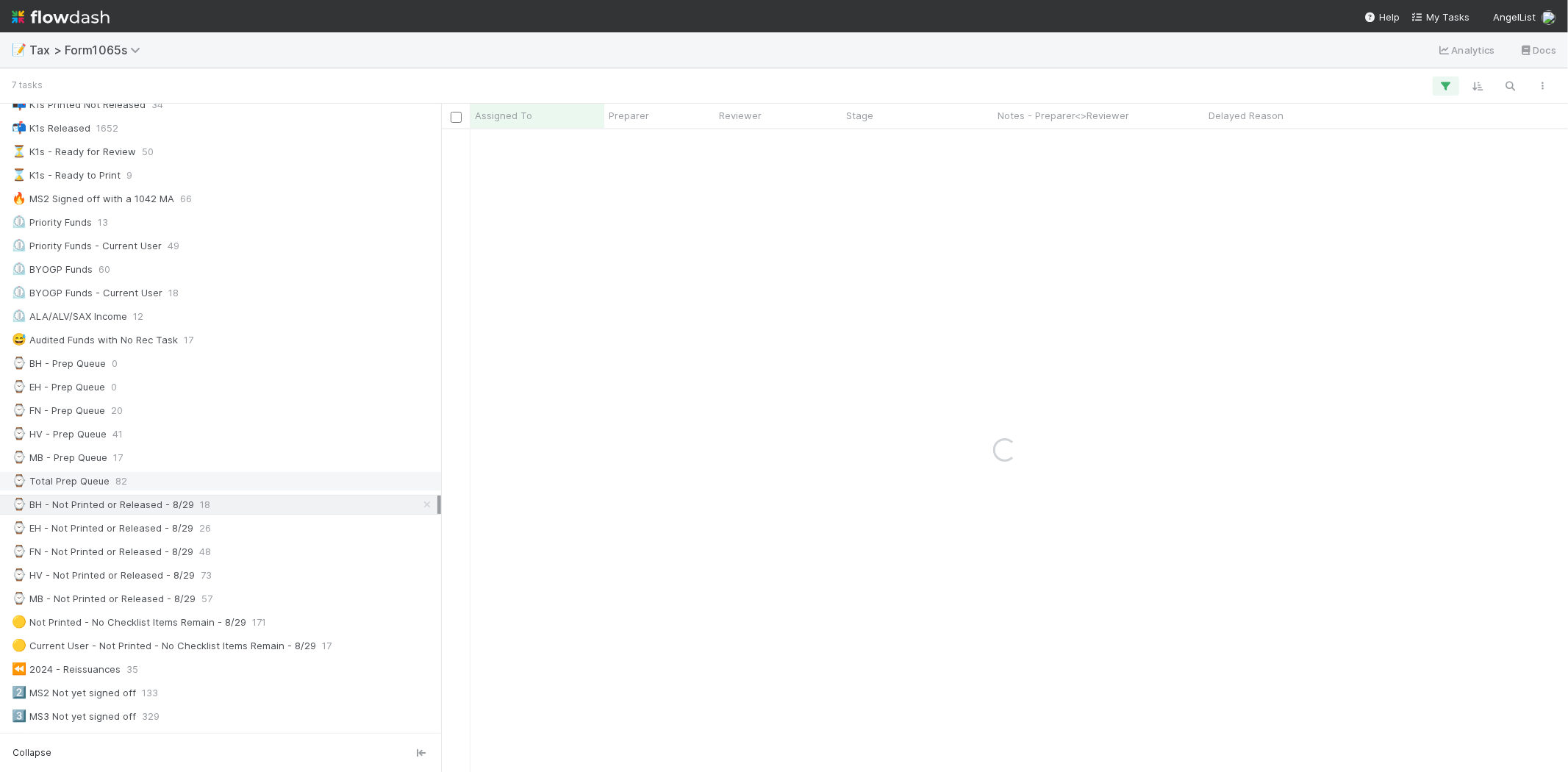
click at [231, 482] on div "⌚ Total Prep Queue 82" at bounding box center [224, 481] width 425 height 18
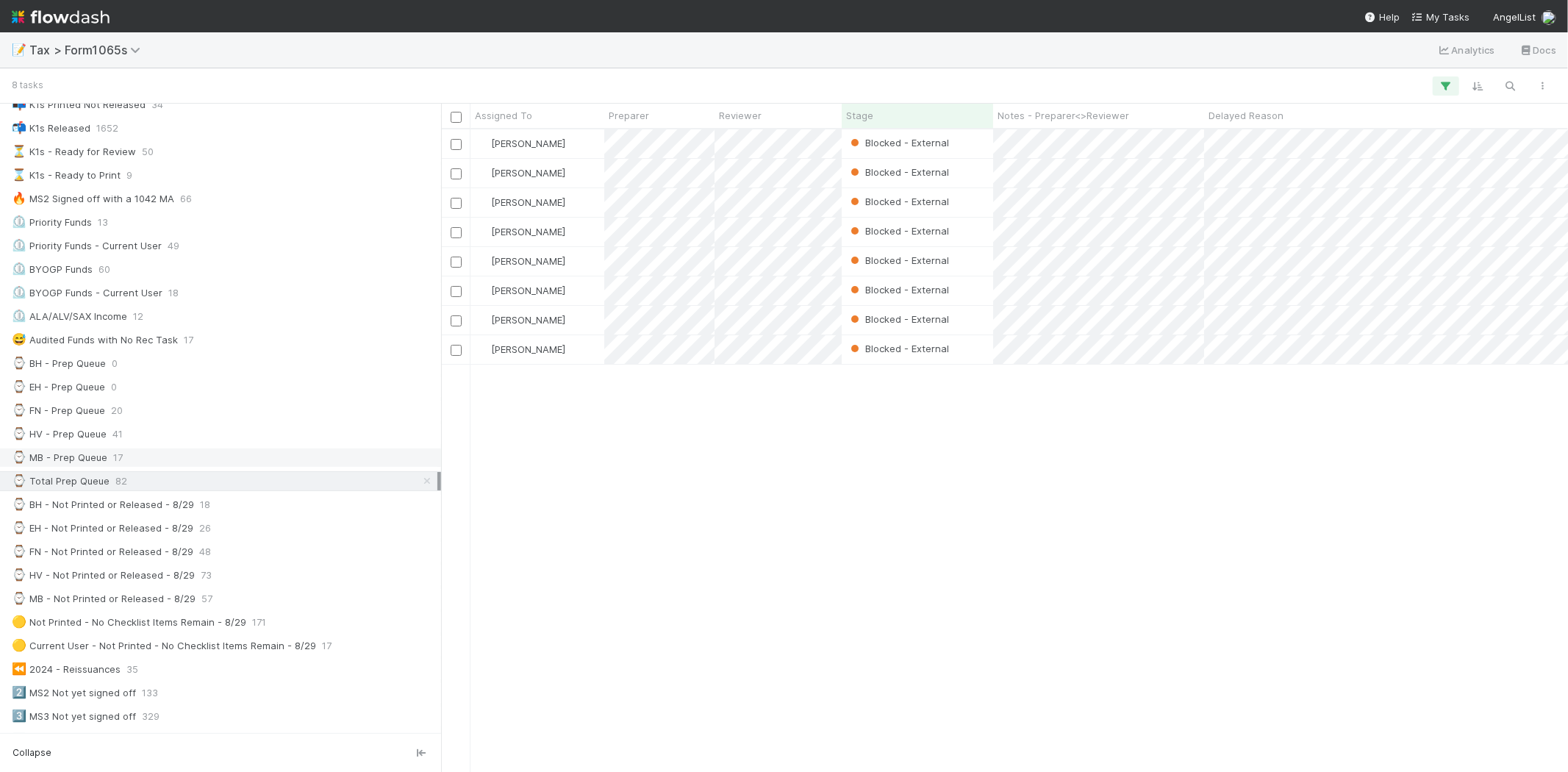
drag, startPoint x: 256, startPoint y: 440, endPoint x: 258, endPoint y: 451, distance: 11.2
click at [256, 441] on div "⌚ HV - Prep Queue 41" at bounding box center [224, 434] width 425 height 18
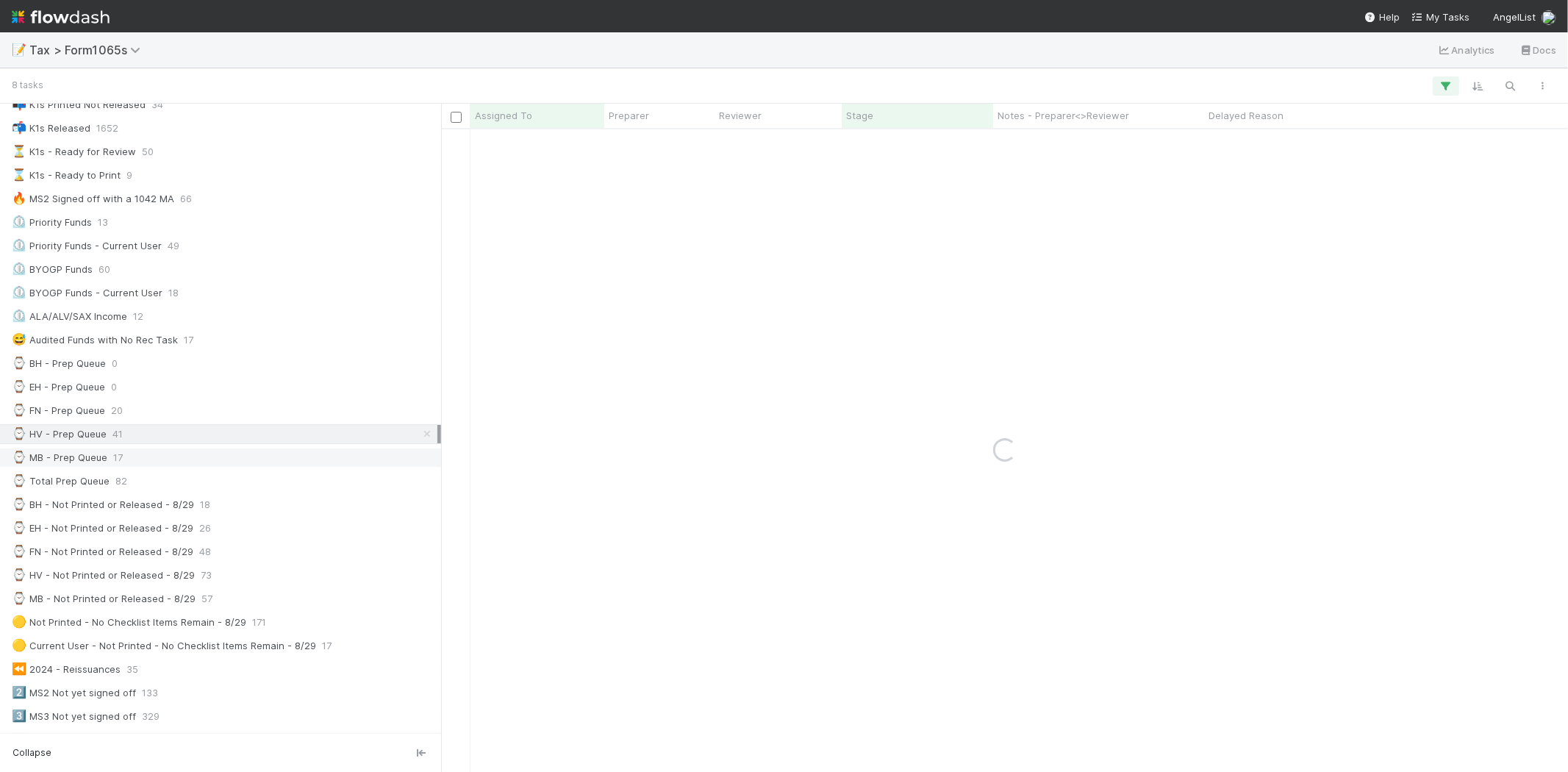
click at [260, 457] on div "⌚ MB - Prep Queue 17" at bounding box center [224, 457] width 425 height 18
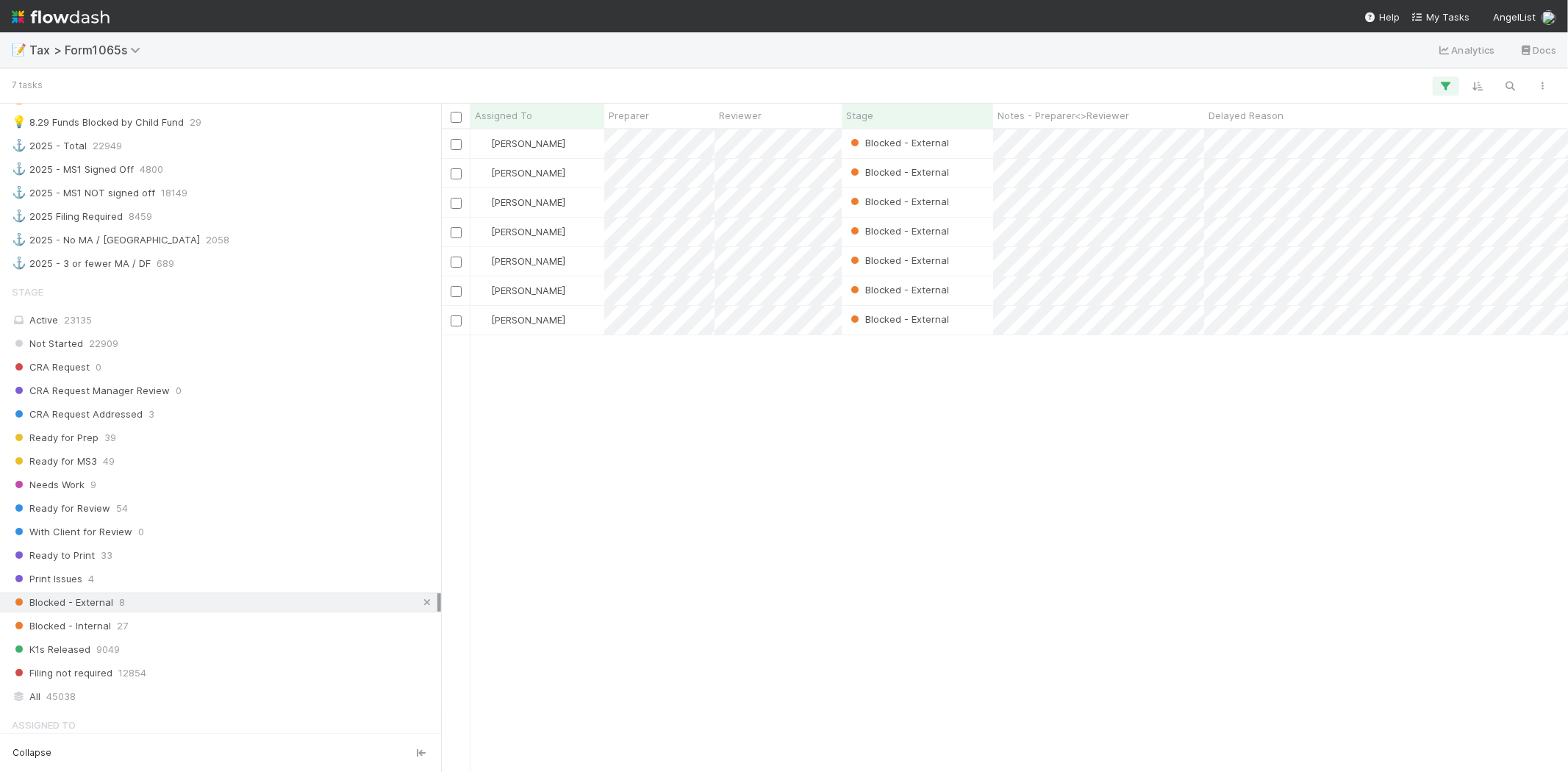
click at [419, 607] on icon at bounding box center [426, 603] width 14 height 10
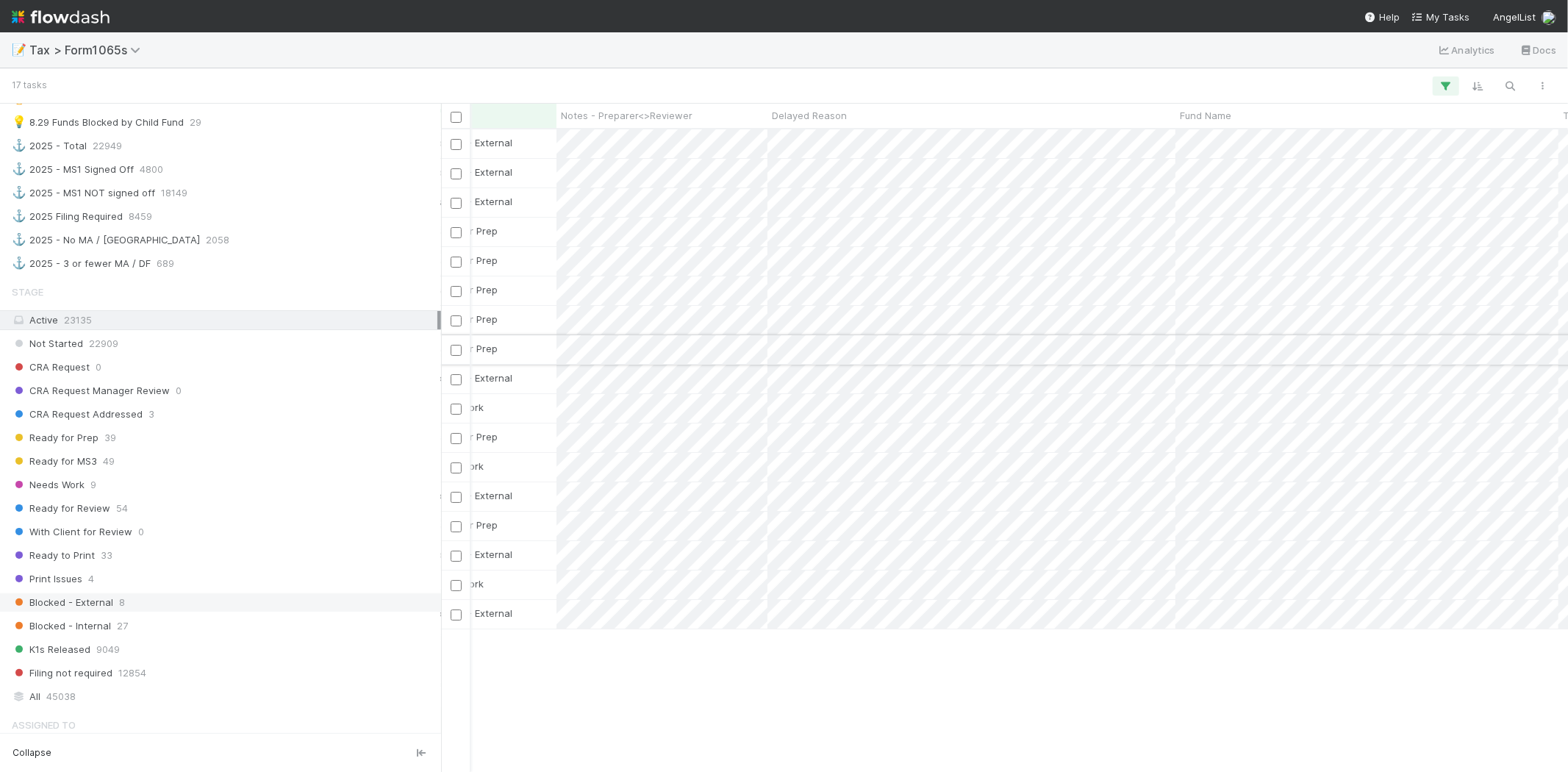
click at [529, 351] on div "Ready for Prep" at bounding box center [481, 350] width 152 height 29
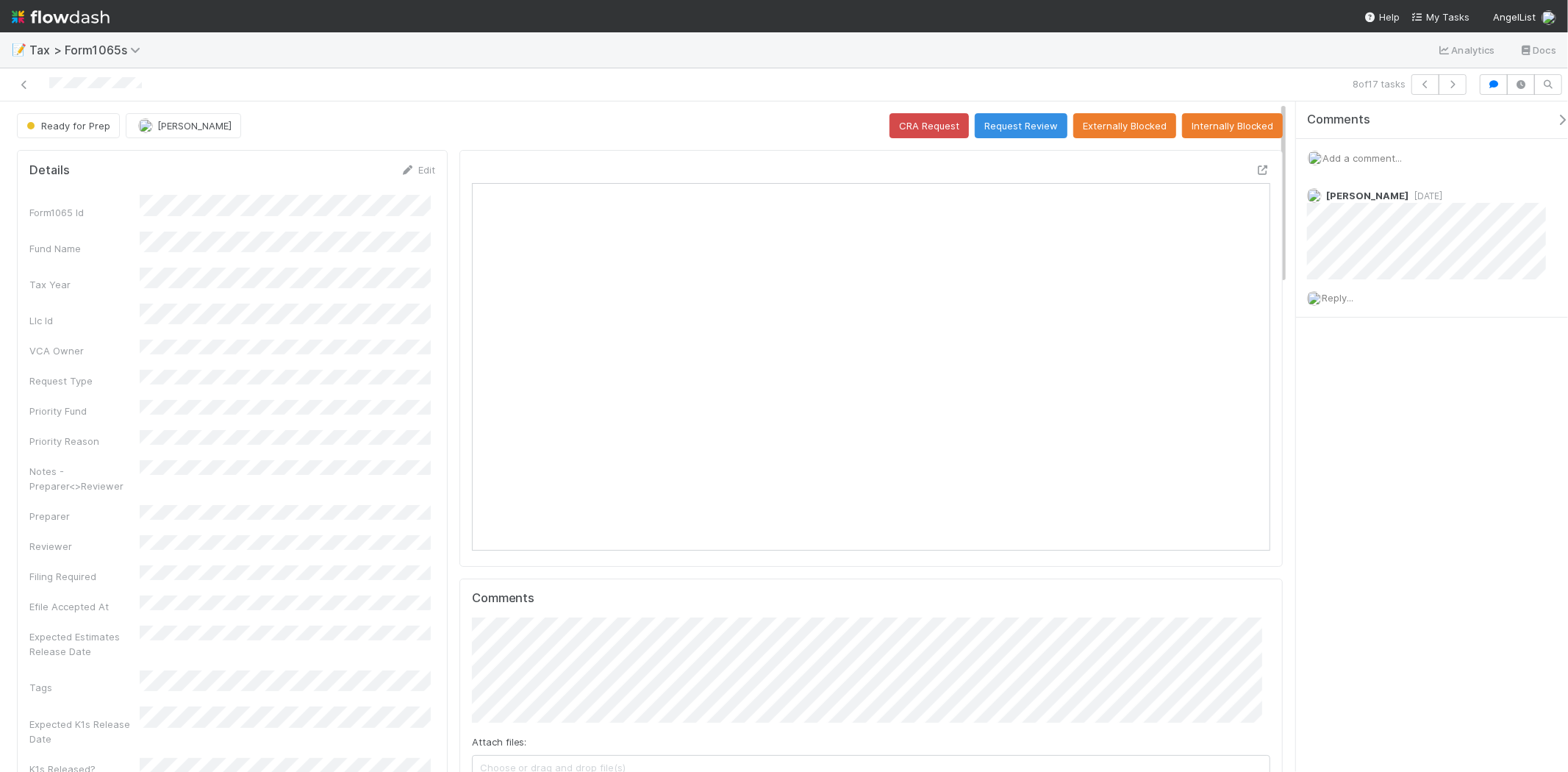
click at [81, 6] on img at bounding box center [60, 17] width 97 height 25
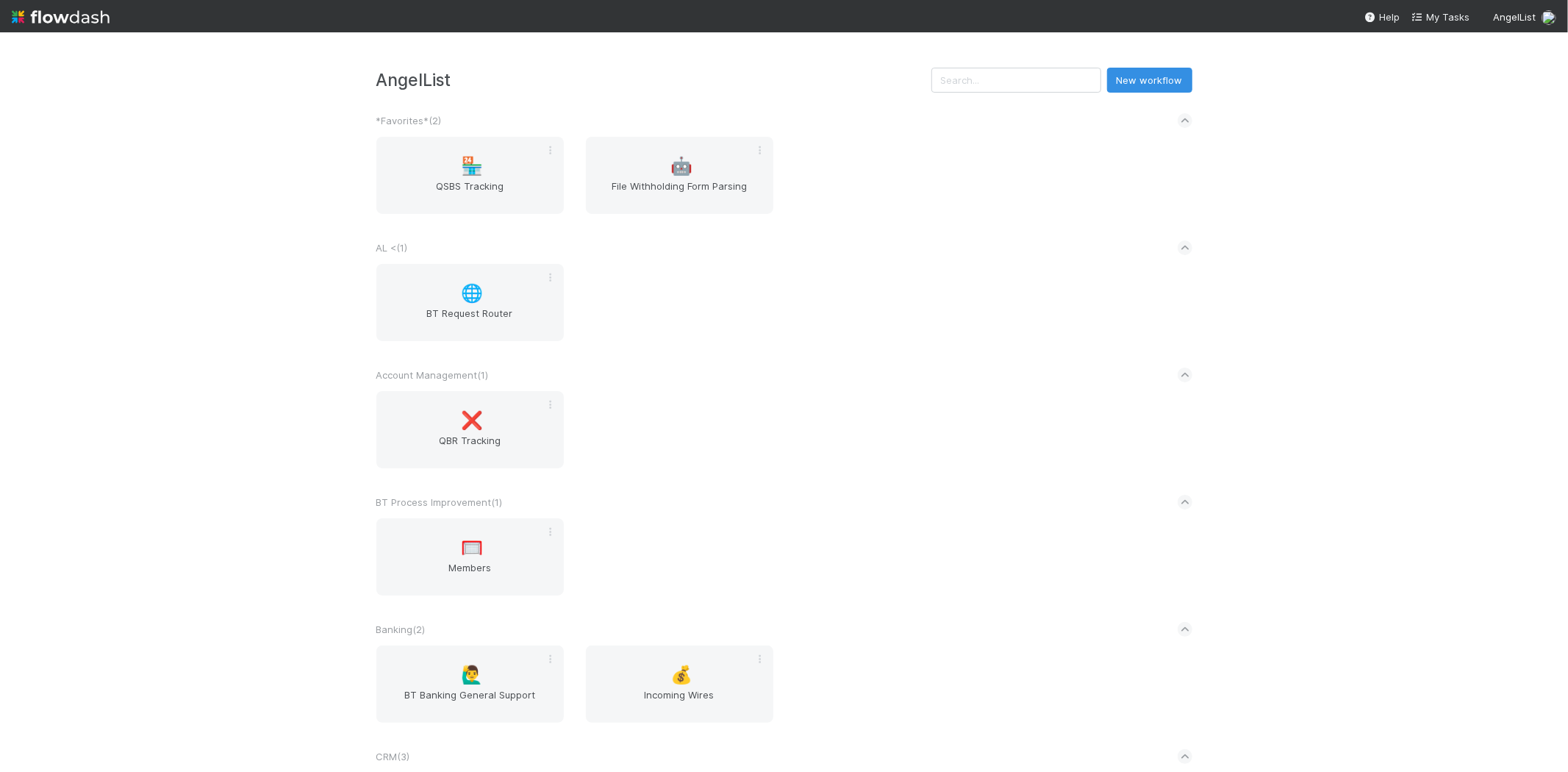
click at [958, 52] on div "AngelList New workflow *Favorites* ( 2 ) 🏪 QSBS Tracking 🤖 File Withholding For…" at bounding box center [784, 402] width 1568 height 740
click at [956, 74] on input "text" at bounding box center [1017, 80] width 170 height 25
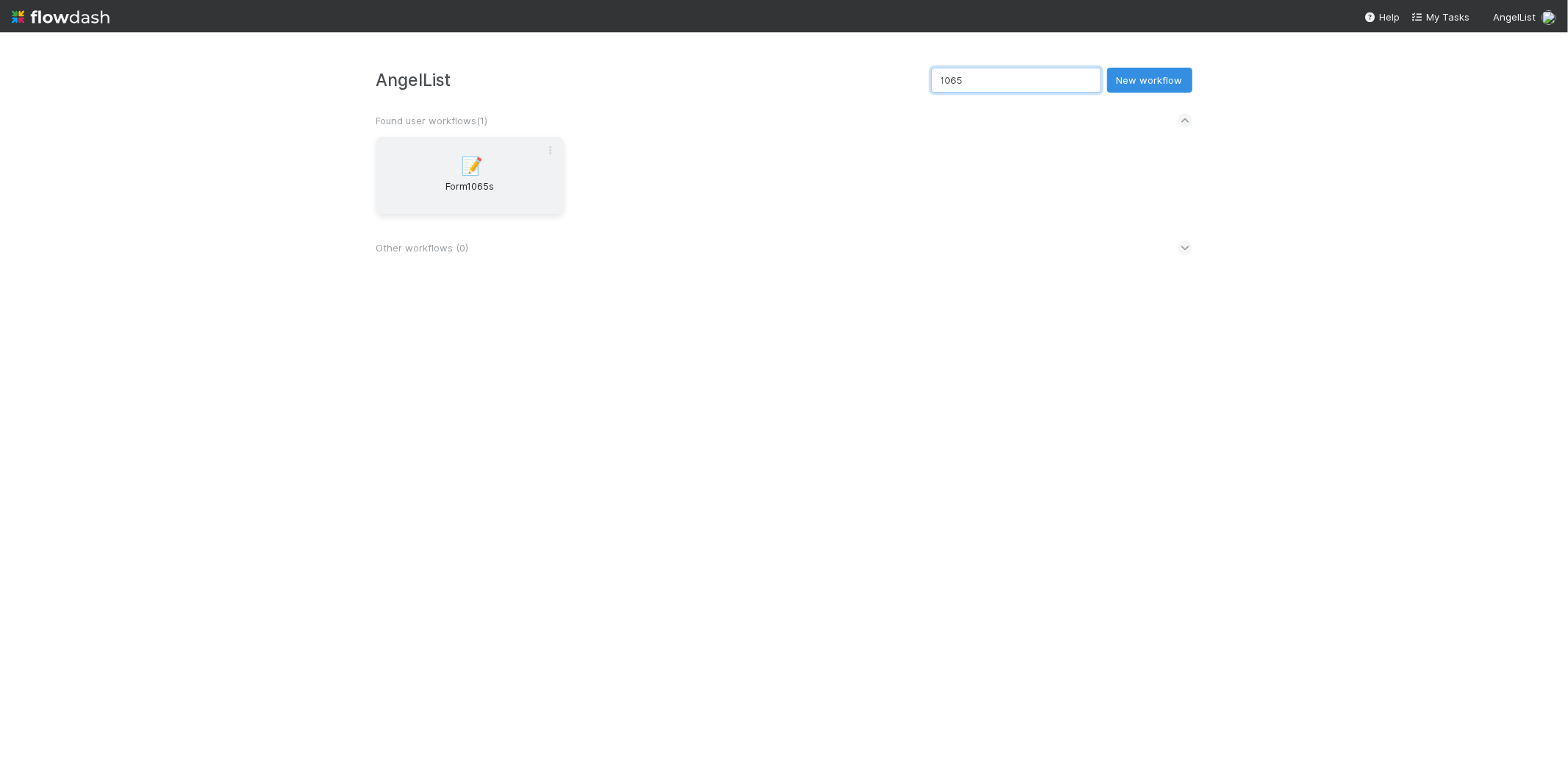
type input "1065"
click at [435, 203] on span "Form1065s" at bounding box center [470, 193] width 176 height 30
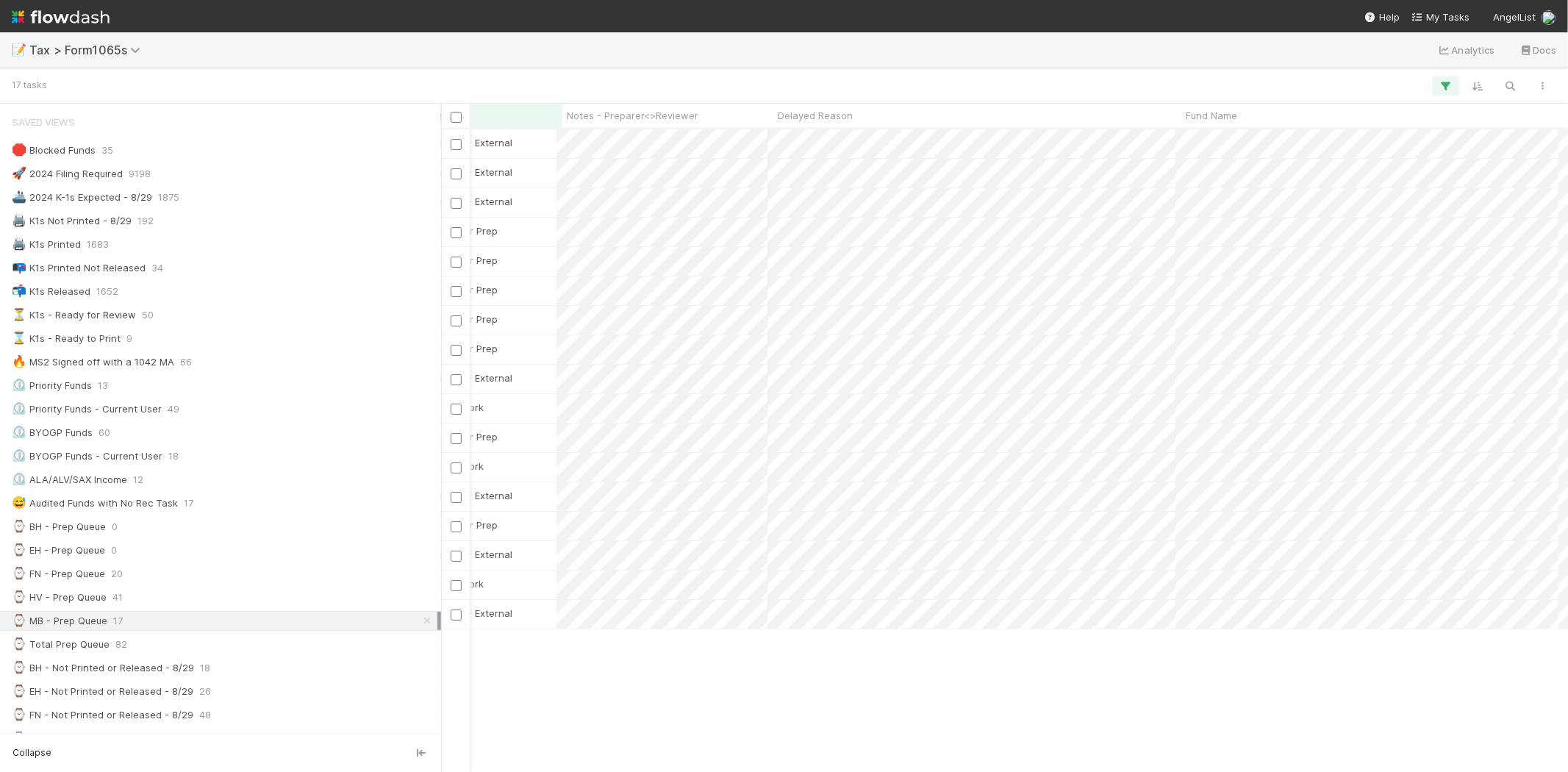
scroll to position [0, 454]
click at [759, 59] on div at bounding box center [784, 386] width 1568 height 772
click at [766, 52] on div at bounding box center [784, 386] width 1568 height 772
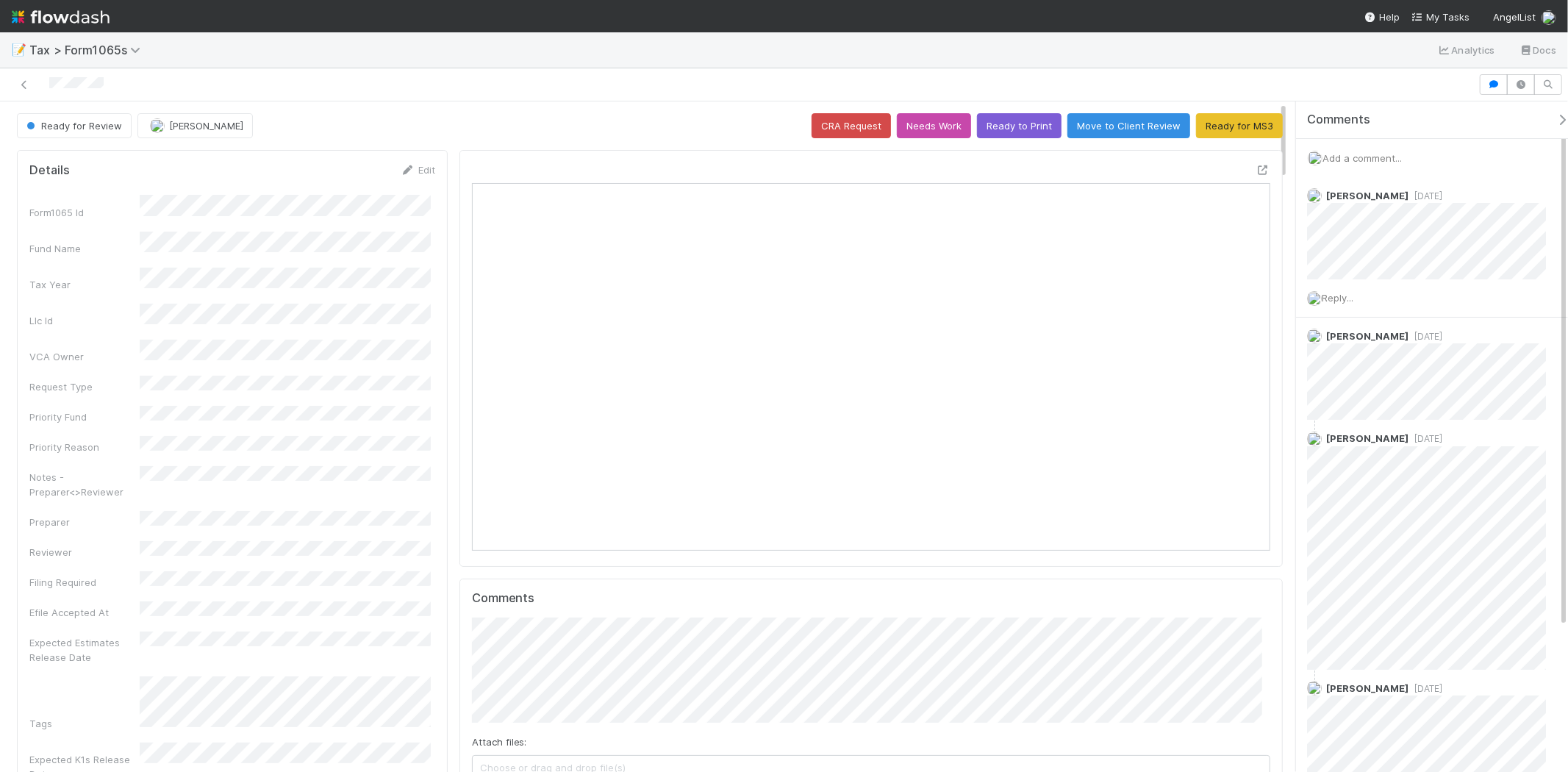
scroll to position [287, 778]
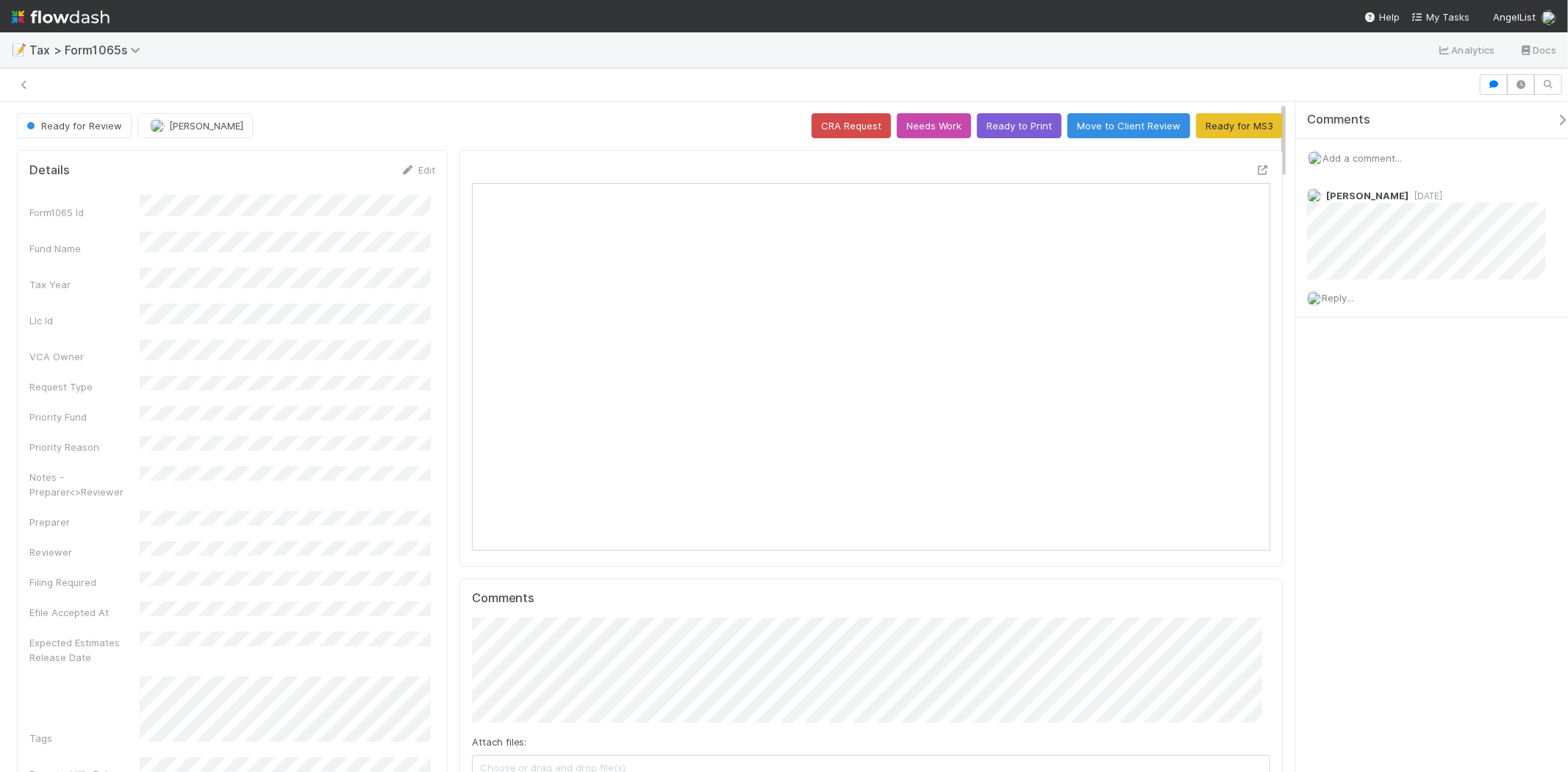
scroll to position [11, 12]
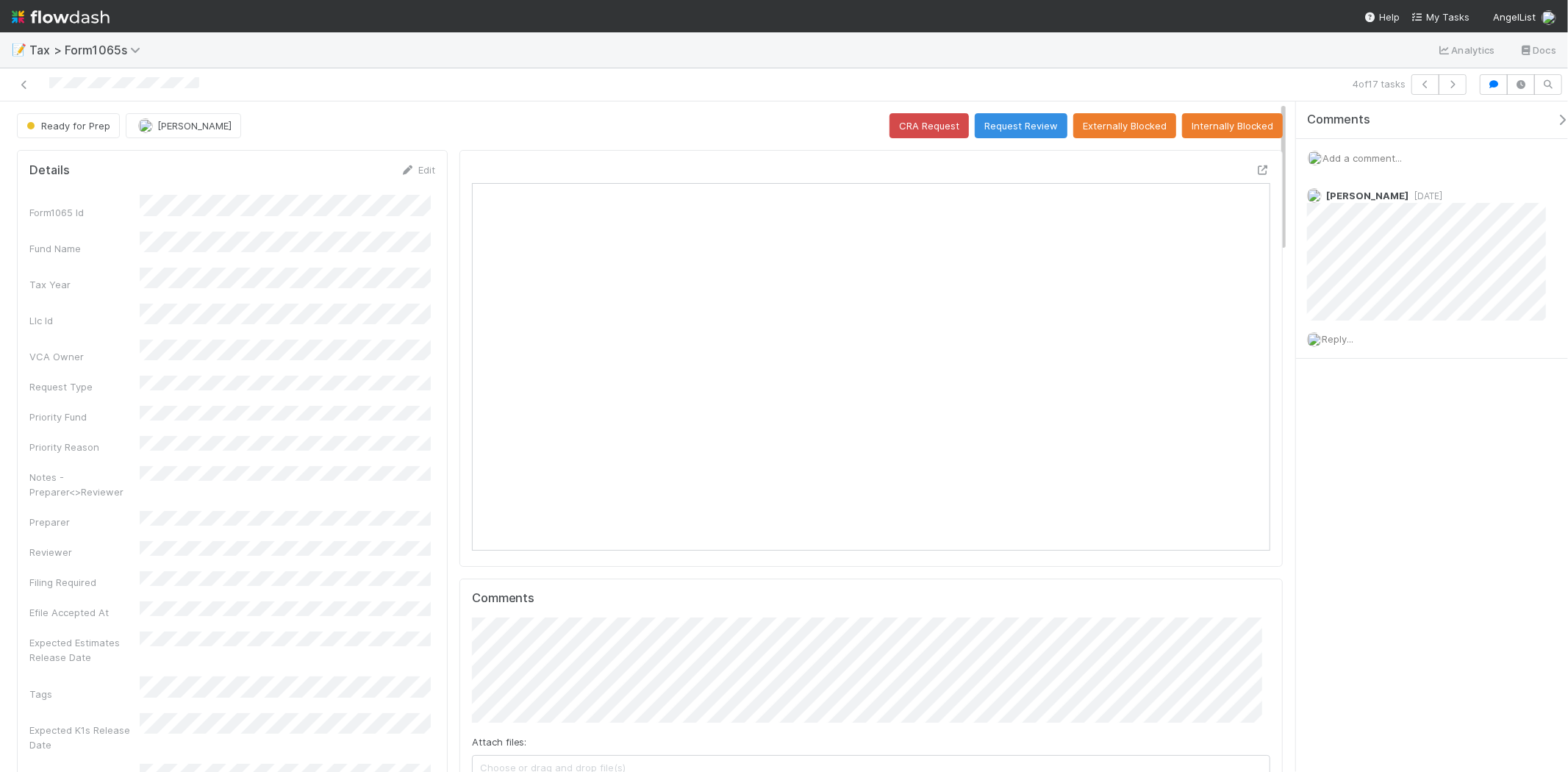
click at [1357, 155] on span "Add a comment..." at bounding box center [1362, 158] width 79 height 11
click at [1387, 382] on button "Add Comment" at bounding box center [1362, 384] width 85 height 25
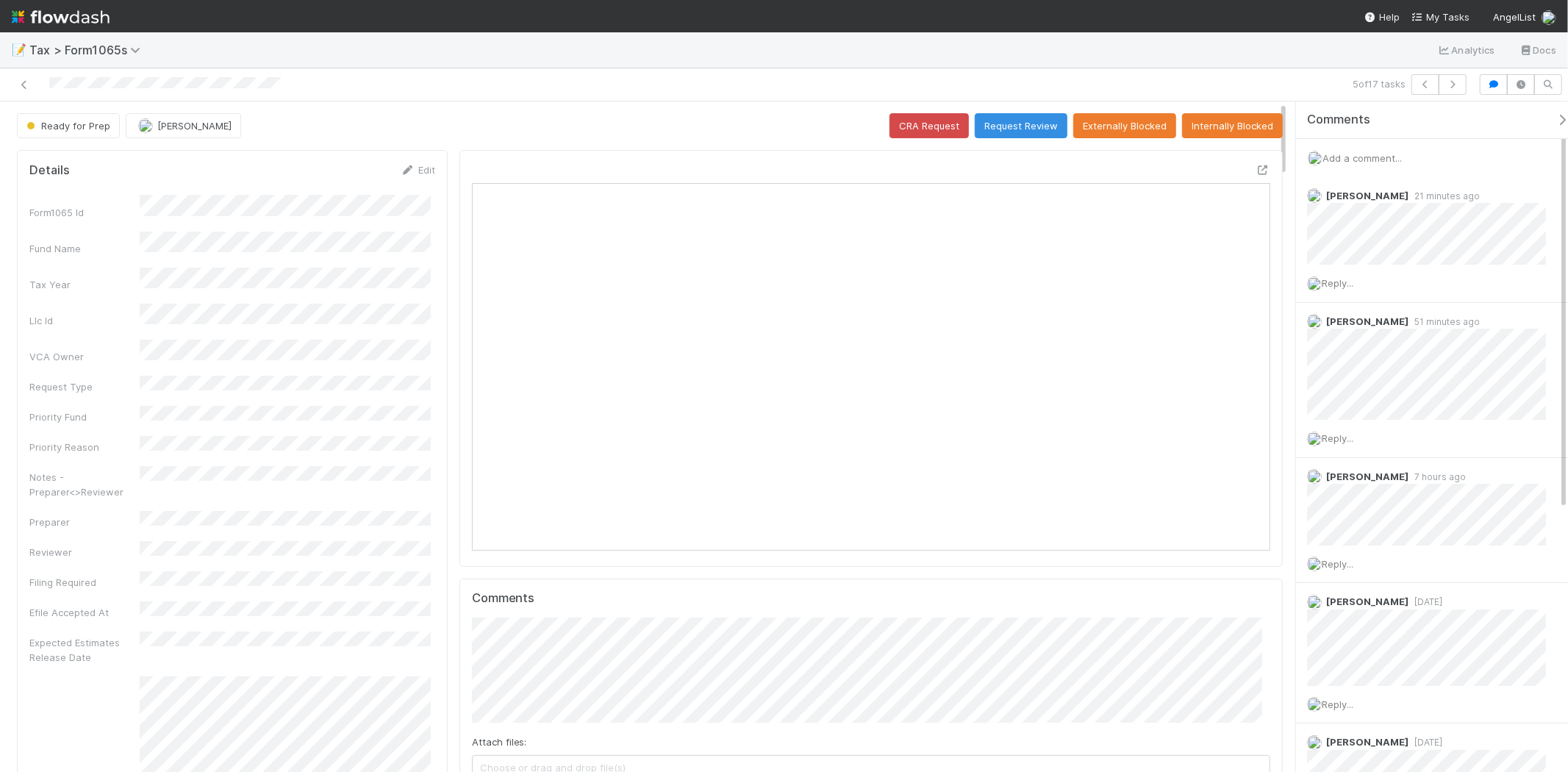
scroll to position [287, 778]
click at [27, 91] on link at bounding box center [24, 84] width 14 height 14
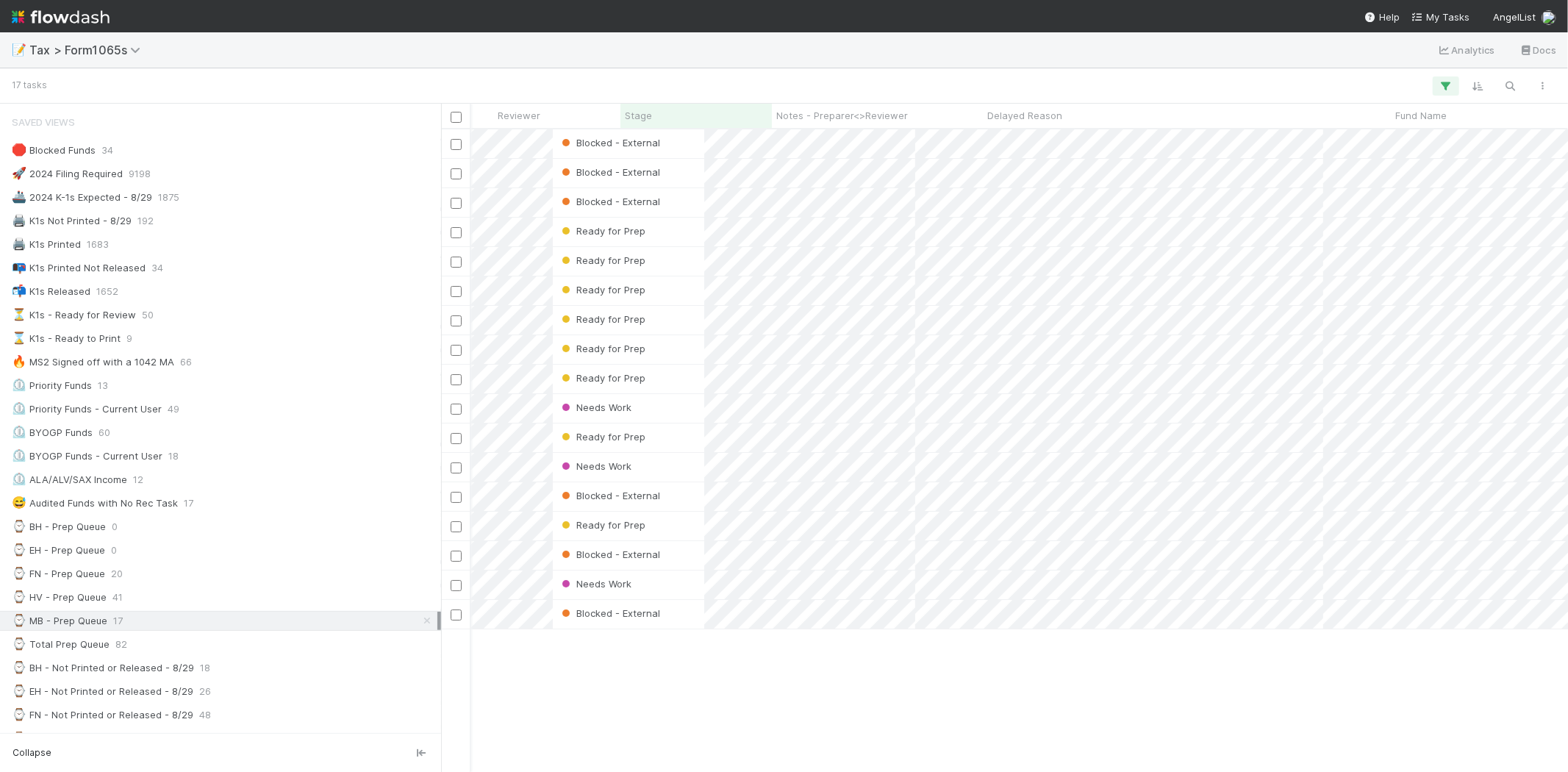
scroll to position [0, 289]
click at [1513, 81] on icon "button" at bounding box center [1510, 86] width 14 height 13
drag, startPoint x: 140, startPoint y: 589, endPoint x: 141, endPoint y: 599, distance: 10.0
click at [140, 598] on div at bounding box center [784, 386] width 1568 height 772
click at [141, 599] on div "⌚ HV - Prep Queue 41" at bounding box center [224, 597] width 425 height 18
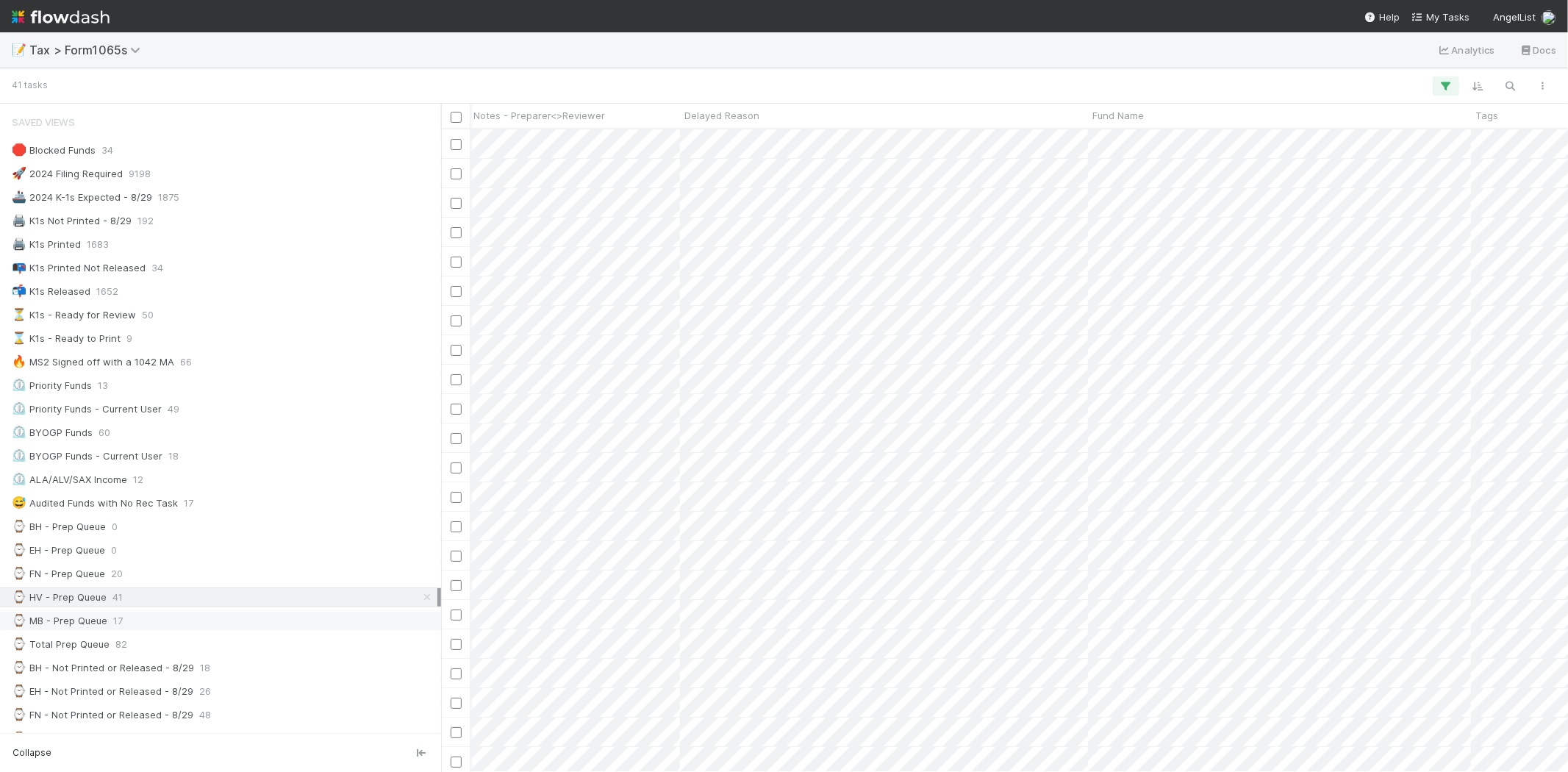
click at [196, 627] on div "⌚ MB - Prep Queue 17" at bounding box center [224, 620] width 425 height 18
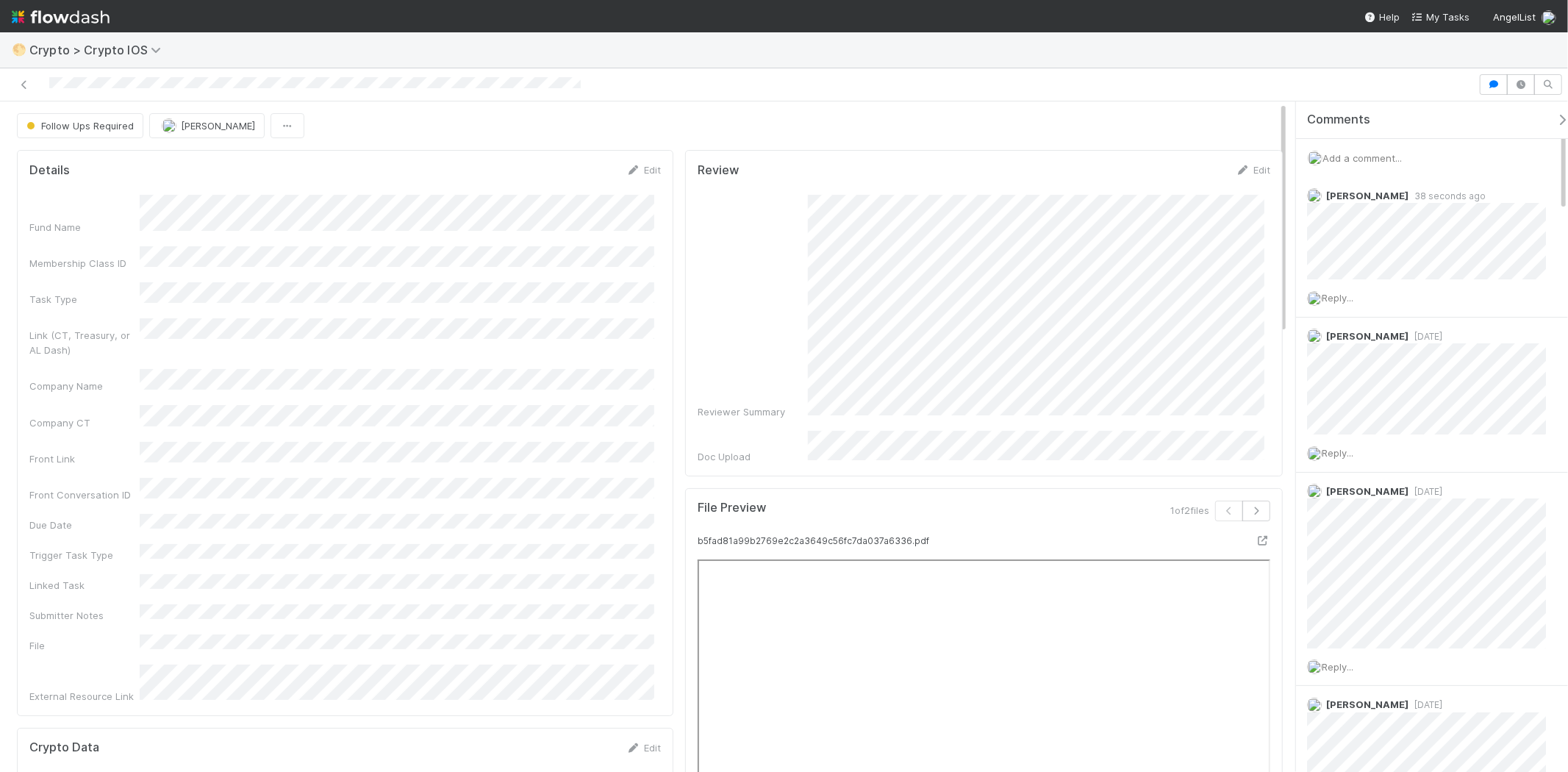
click at [1385, 159] on span "Add a comment..." at bounding box center [1362, 158] width 79 height 11
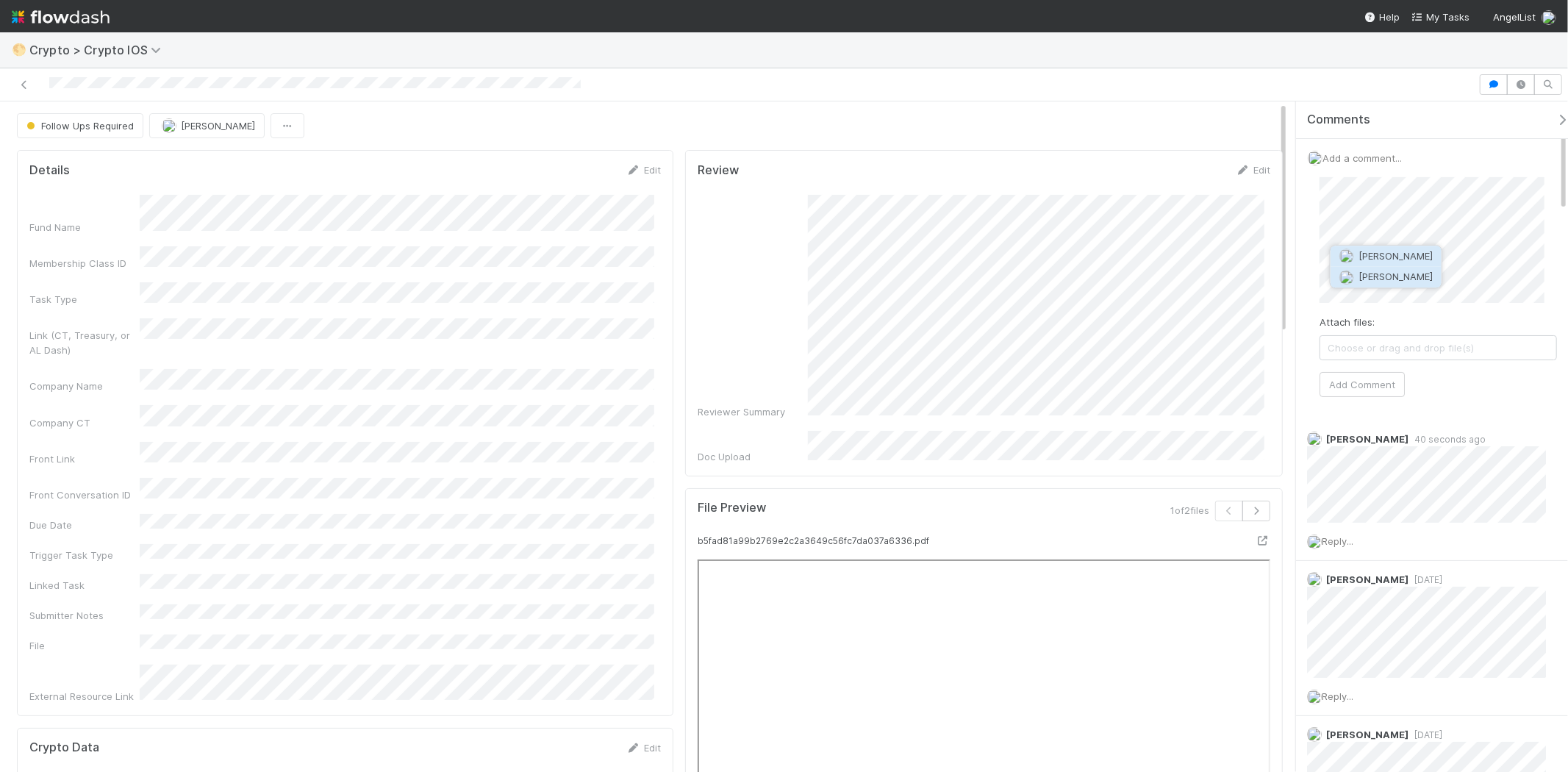
click at [1402, 268] on button "Nathalie Gualito" at bounding box center [1386, 277] width 111 height 21
click at [1385, 380] on button "Add Comment" at bounding box center [1362, 384] width 85 height 25
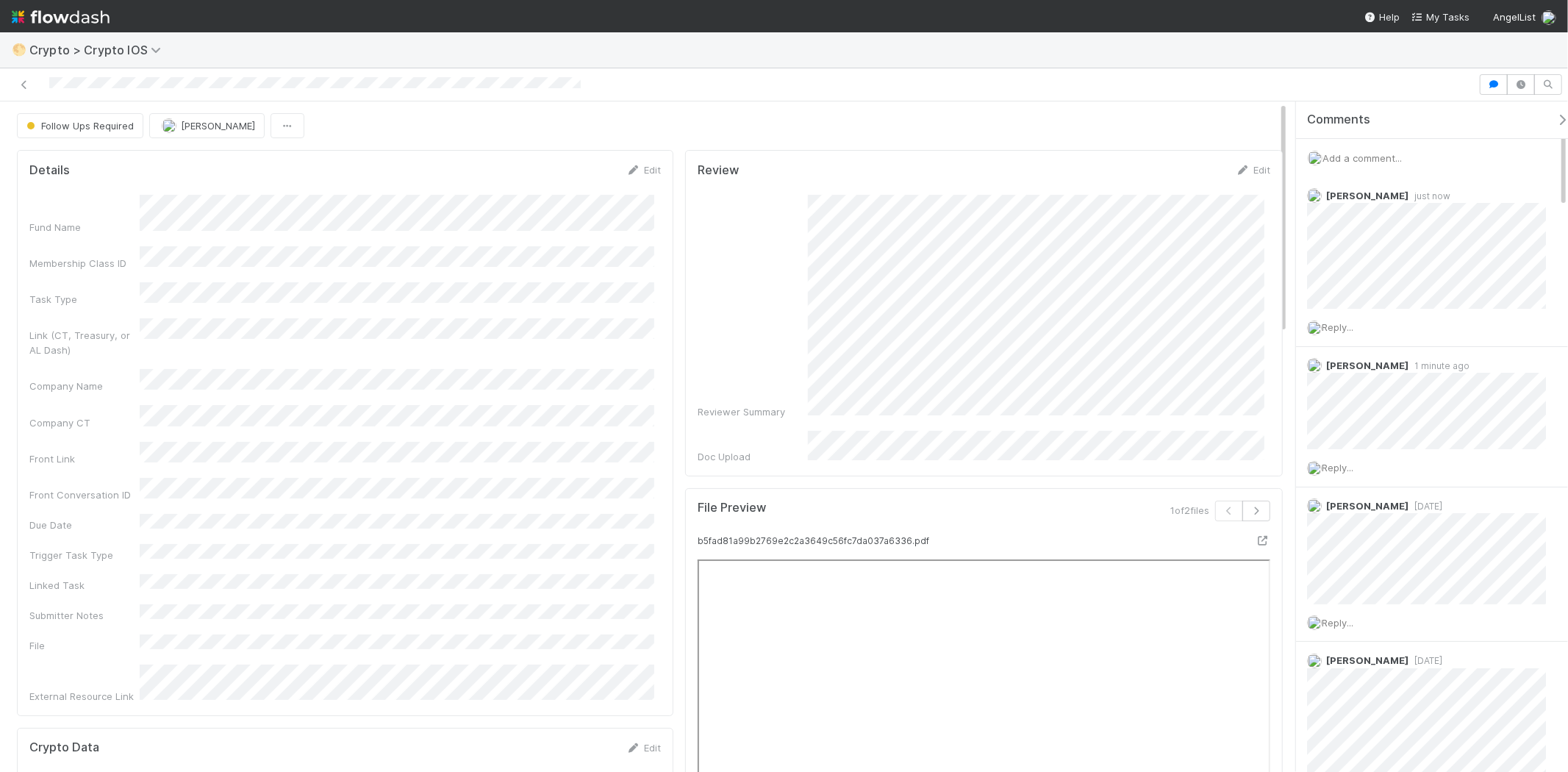
click at [1378, 155] on span "Add a comment..." at bounding box center [1362, 158] width 79 height 11
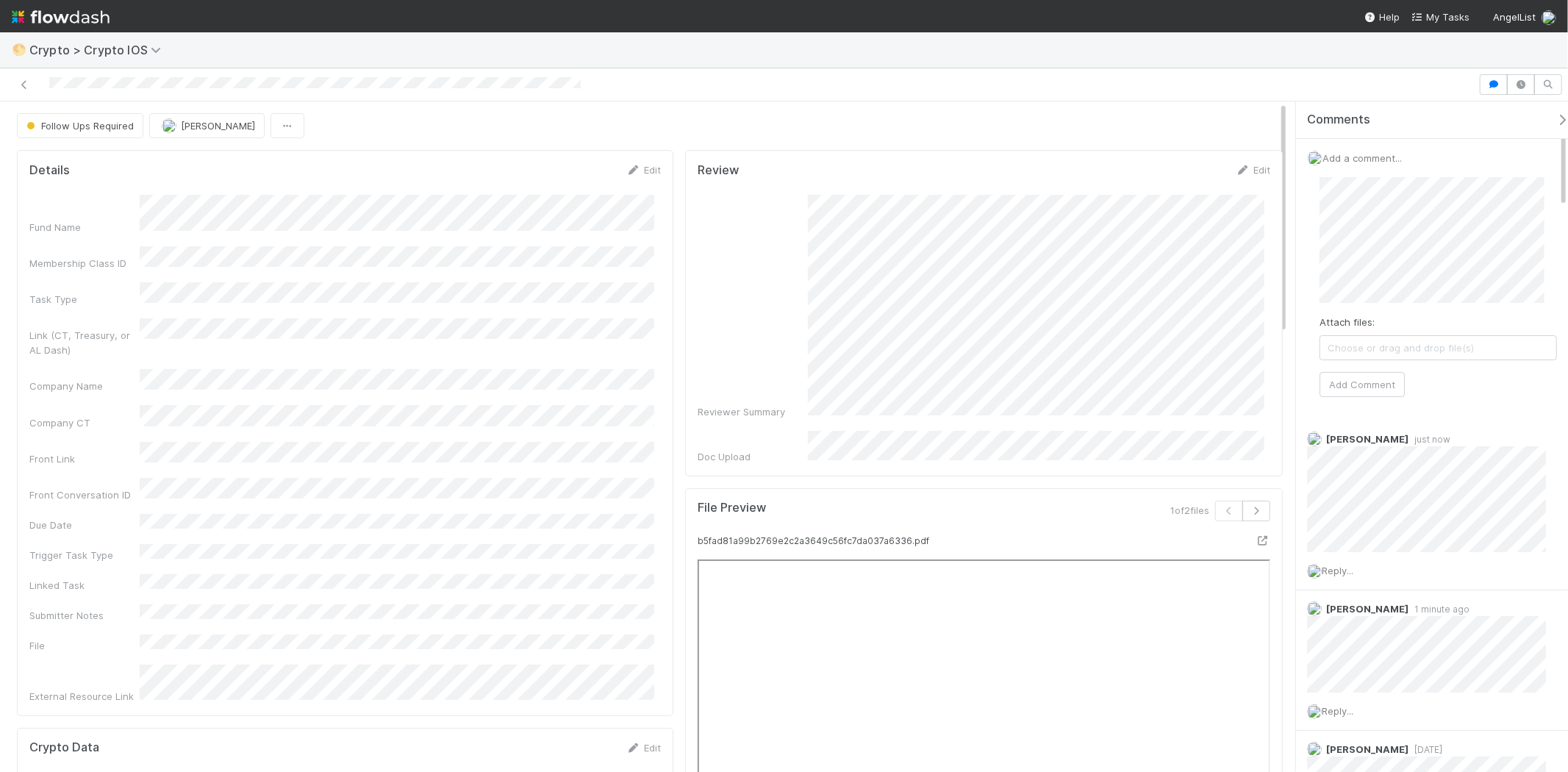
click at [1362, 408] on div "Add a comment... Attach files: Choose or drag and drop file(s) Add Comment" at bounding box center [1438, 279] width 285 height 282
click at [1364, 387] on button "Add Comment" at bounding box center [1362, 384] width 85 height 25
